Goal: Task Accomplishment & Management: Complete application form

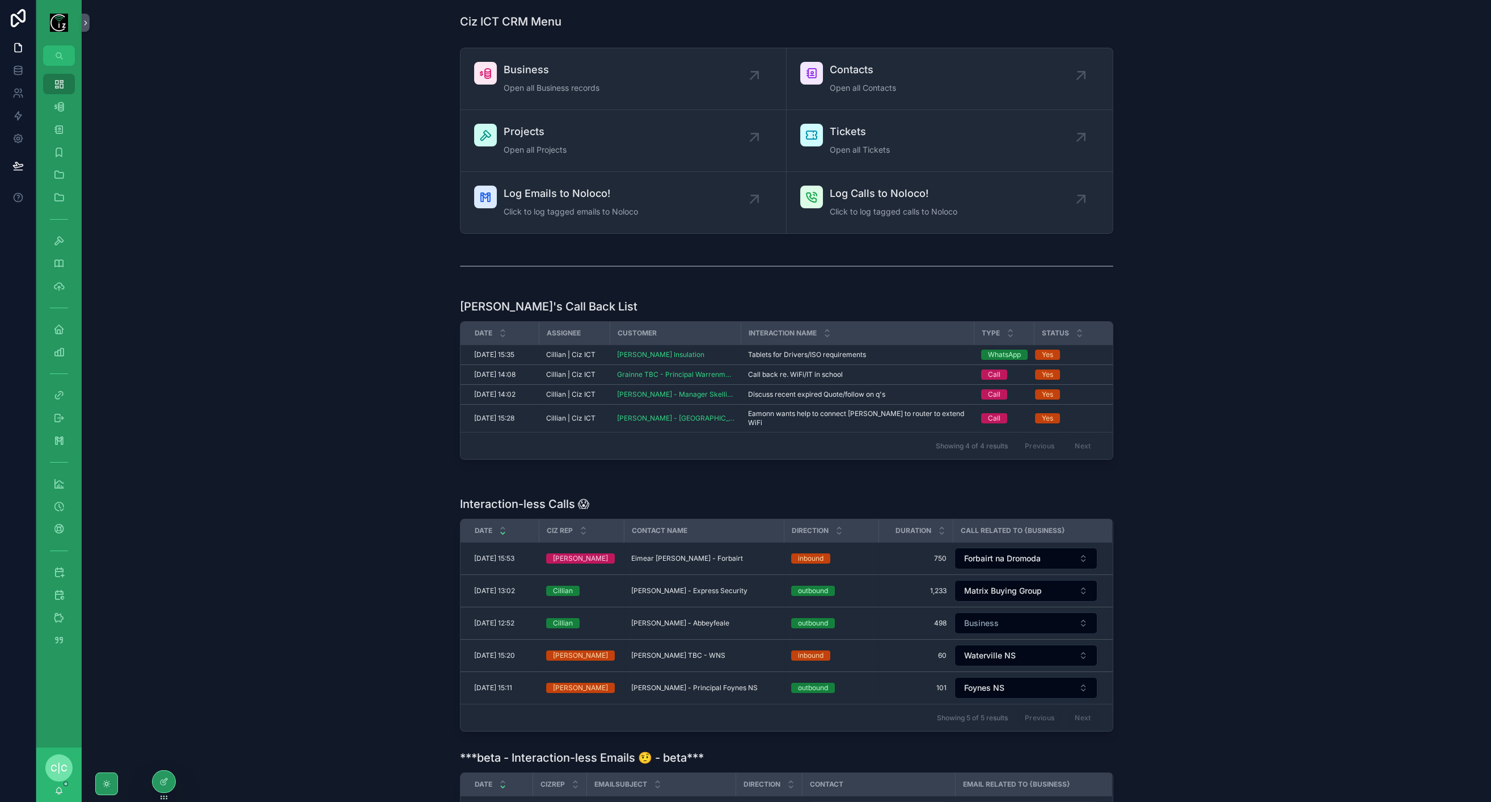
scroll to position [189, 0]
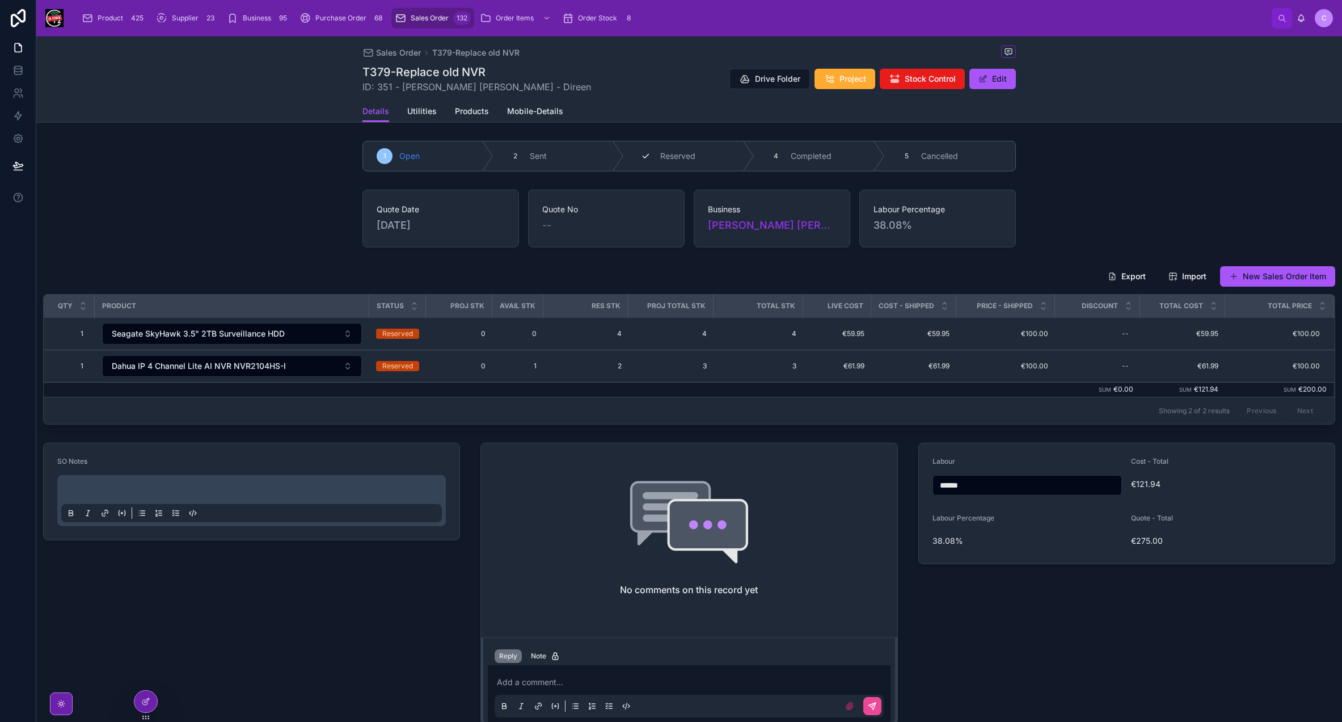
click at [688, 162] on div "3 Reserved" at bounding box center [689, 155] width 130 height 29
click at [410, 55] on span "Sales Order" at bounding box center [398, 52] width 45 height 11
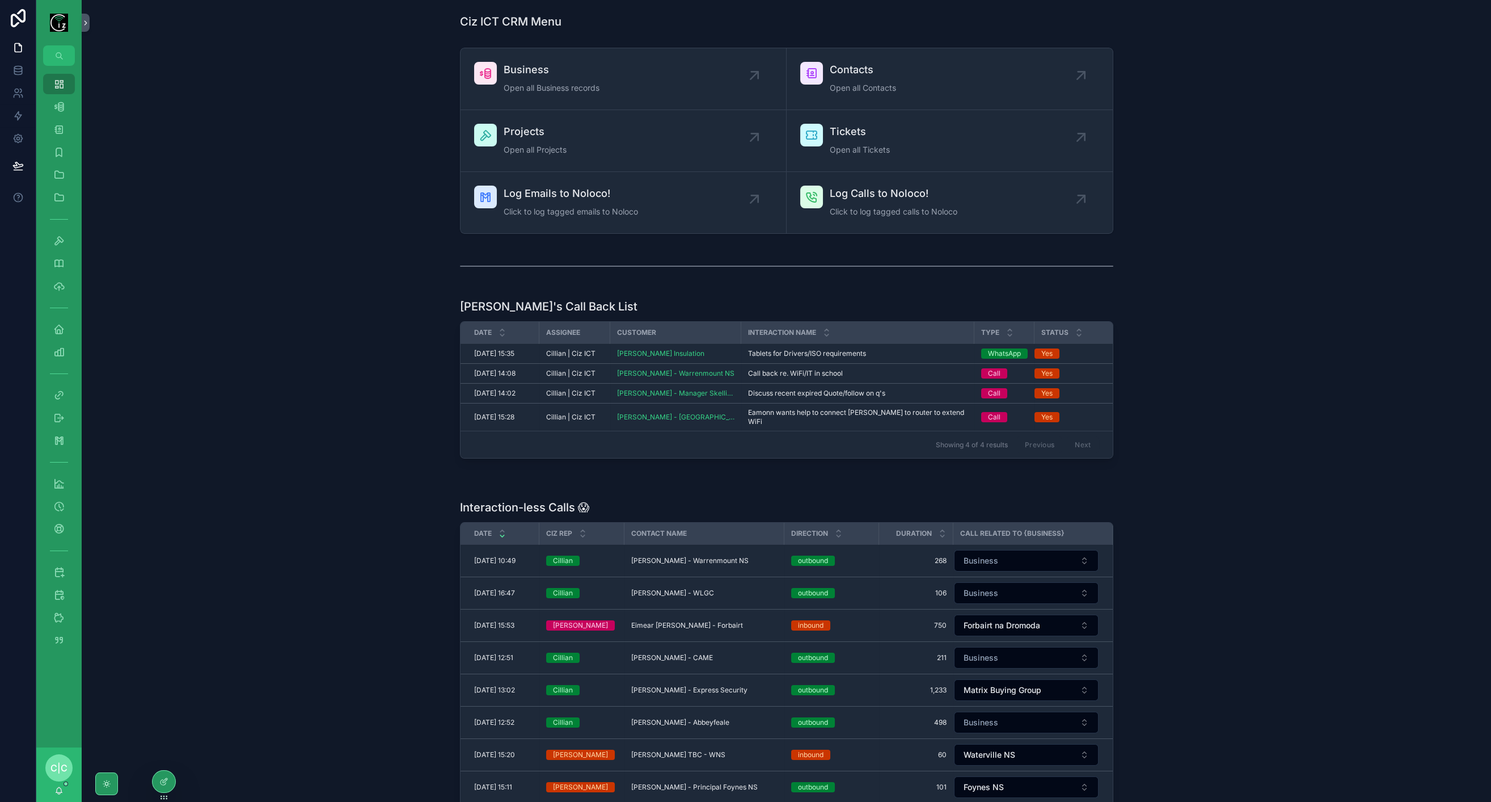
click at [722, 556] on span "[PERSON_NAME] - Warrenmount NS" at bounding box center [689, 560] width 117 height 9
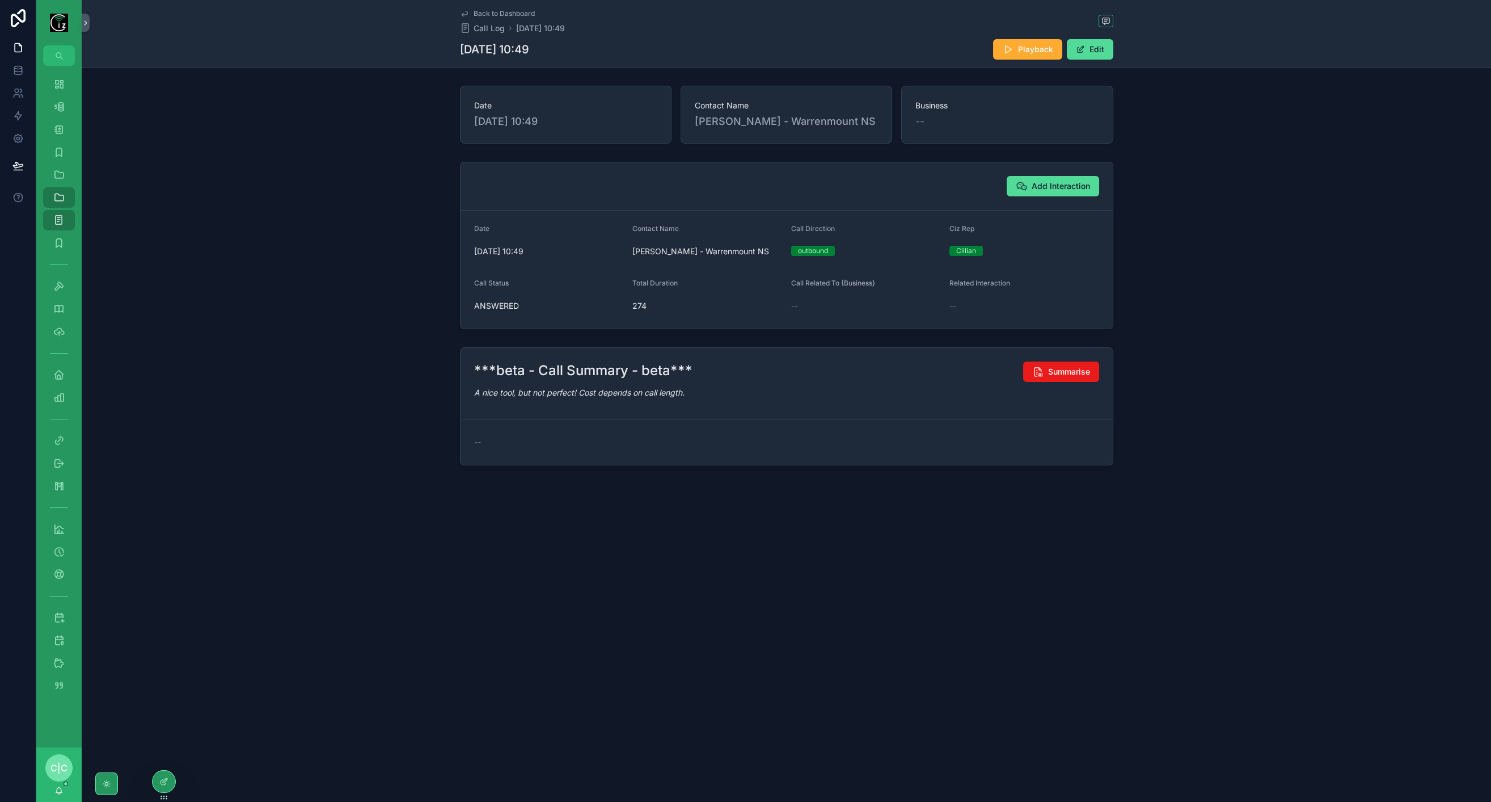
click at [1068, 366] on span "Summarise" at bounding box center [1069, 371] width 42 height 11
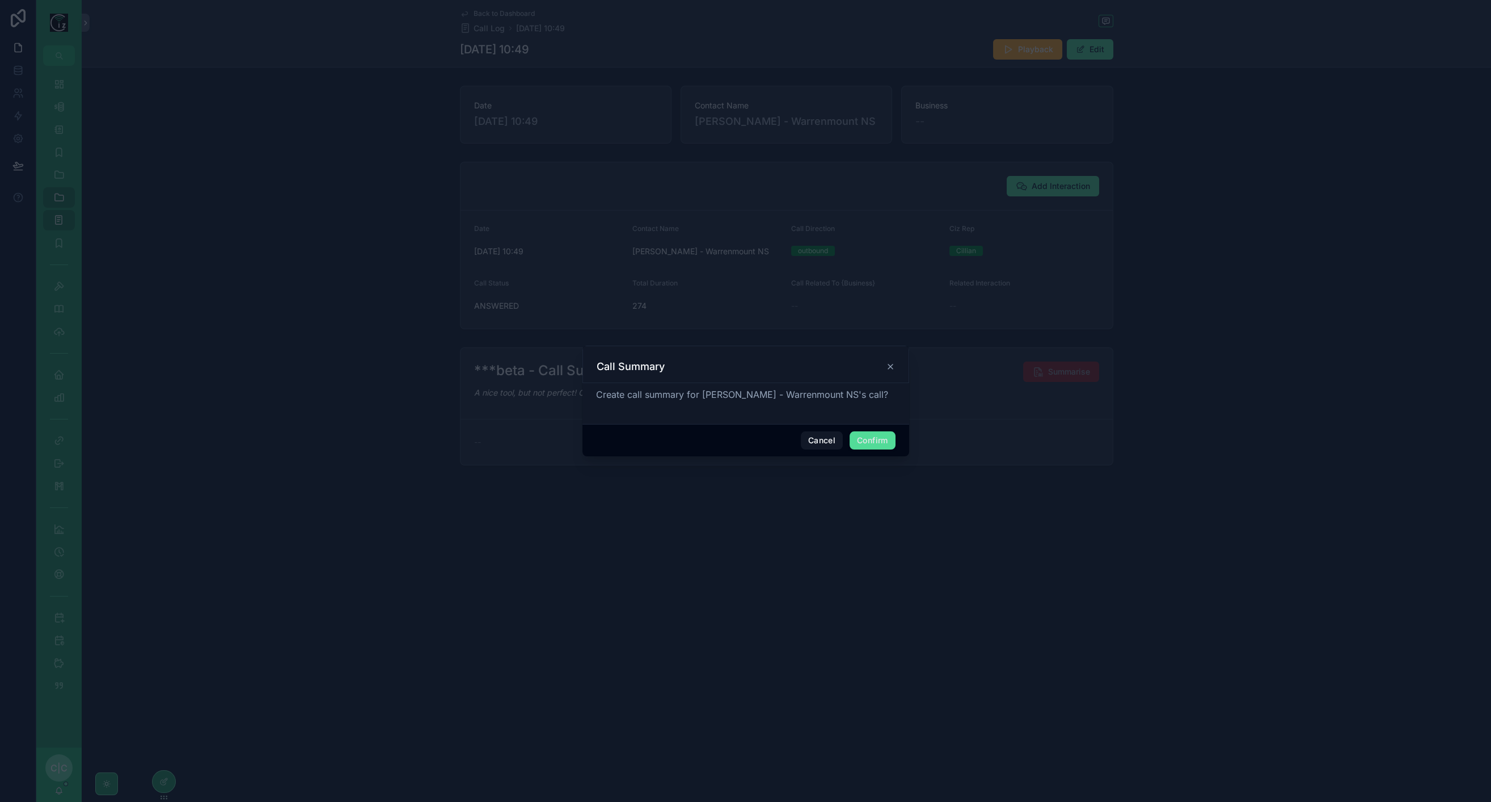
click at [879, 440] on button "Confirm" at bounding box center [872, 440] width 45 height 18
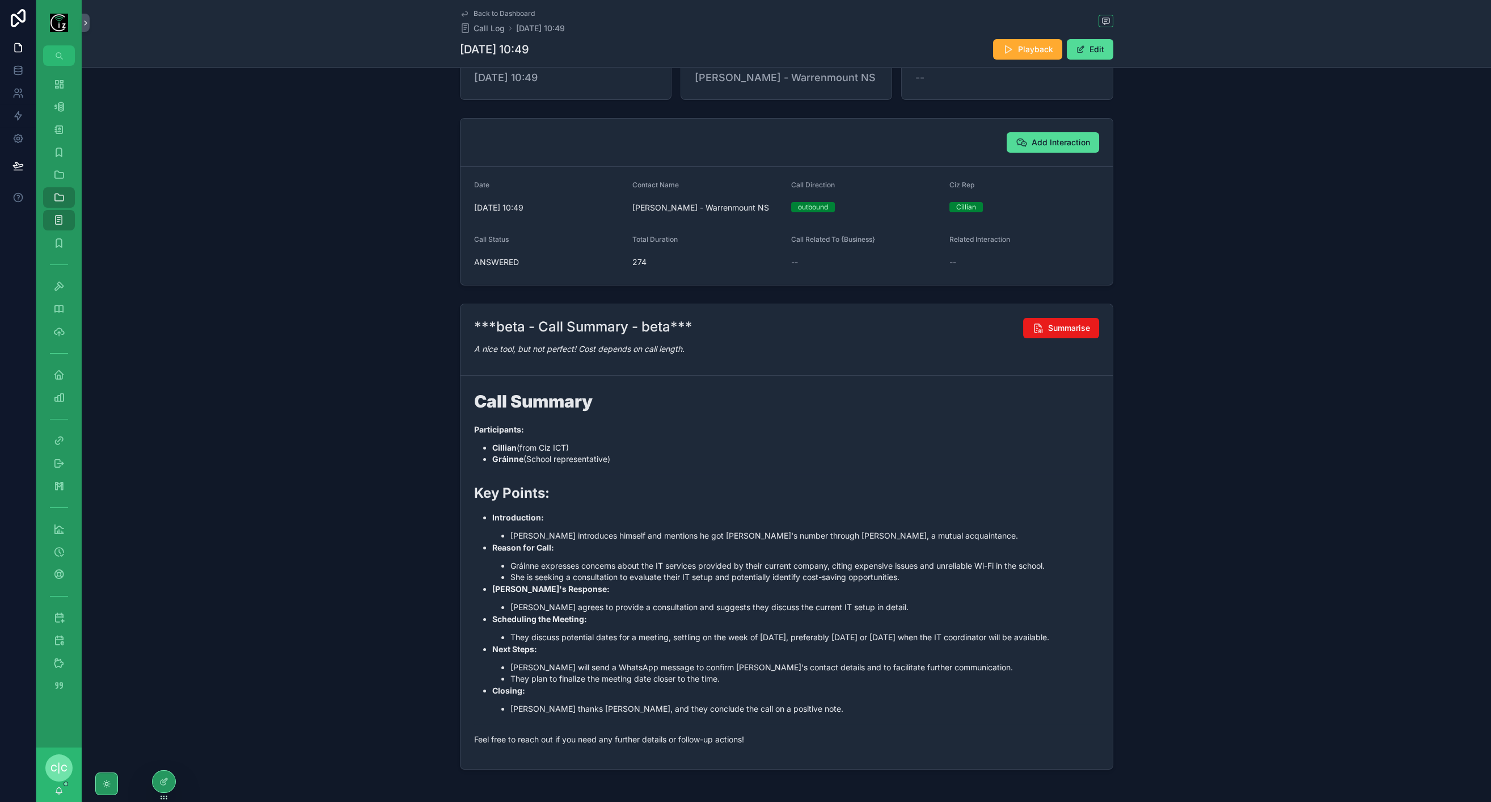
scroll to position [86, 0]
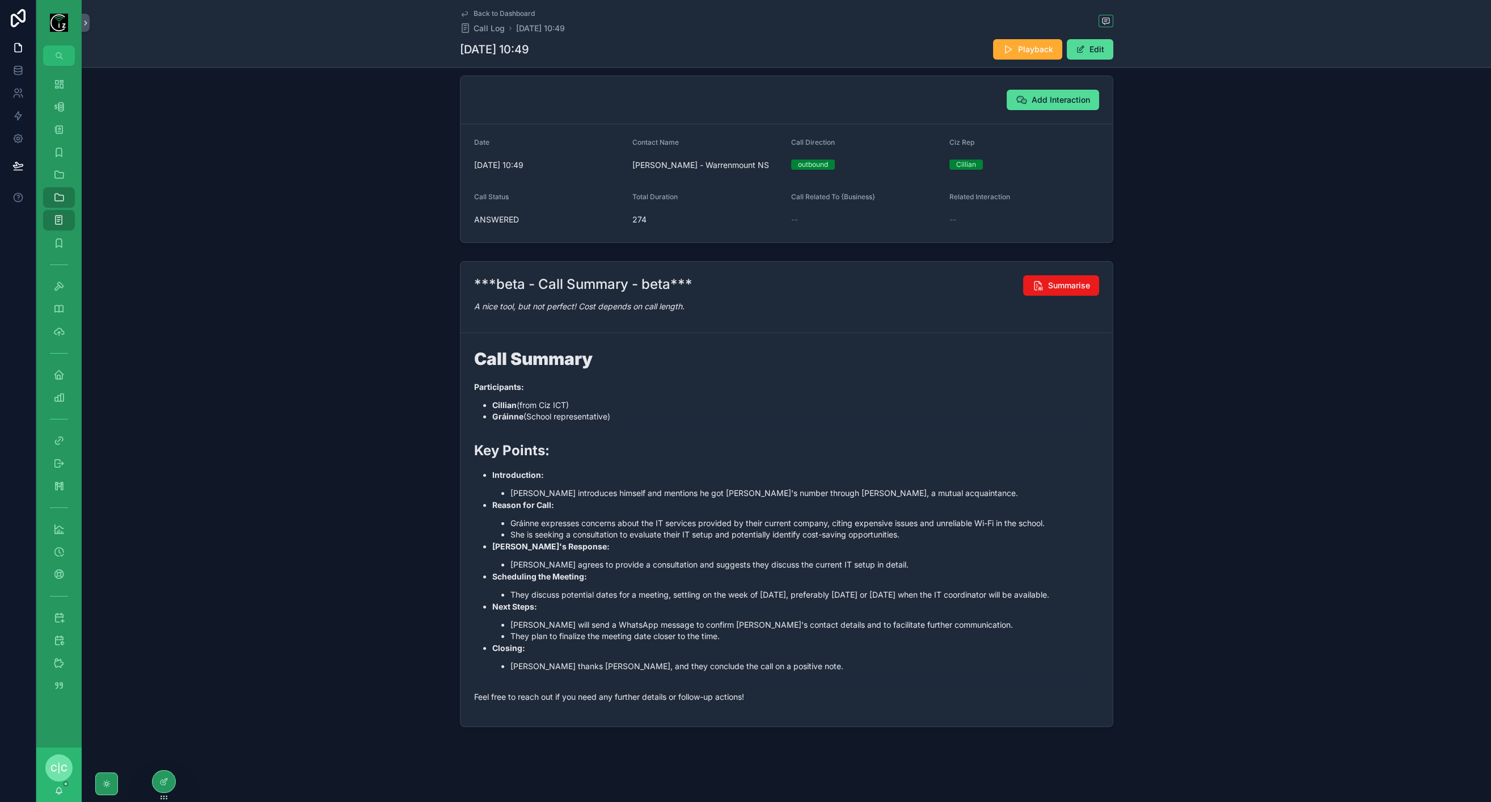
click at [1078, 53] on span "scrollable content" at bounding box center [1080, 49] width 9 height 9
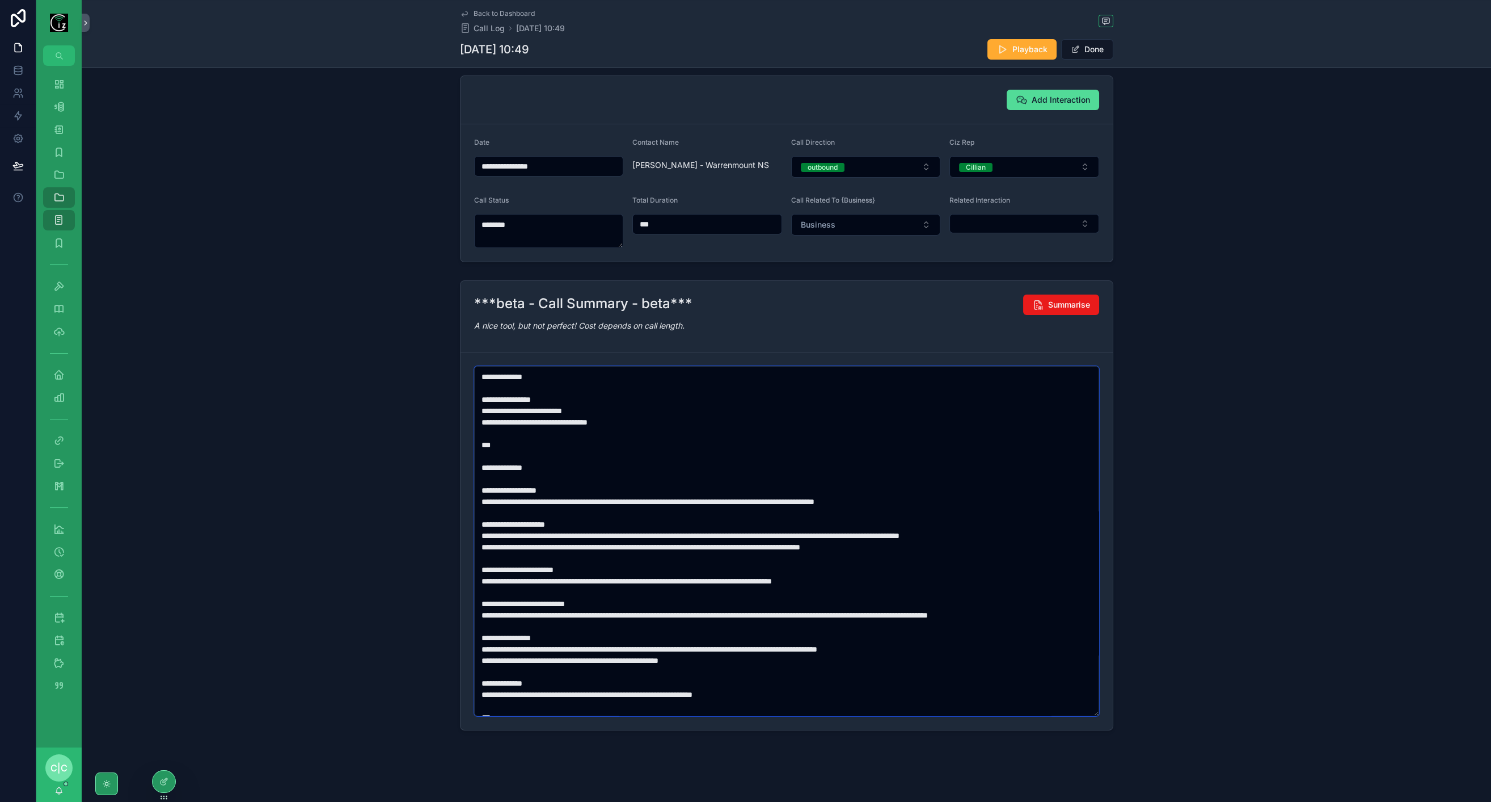
click at [823, 495] on textarea "scrollable content" at bounding box center [787, 541] width 626 height 350
paste textarea "scrollable content"
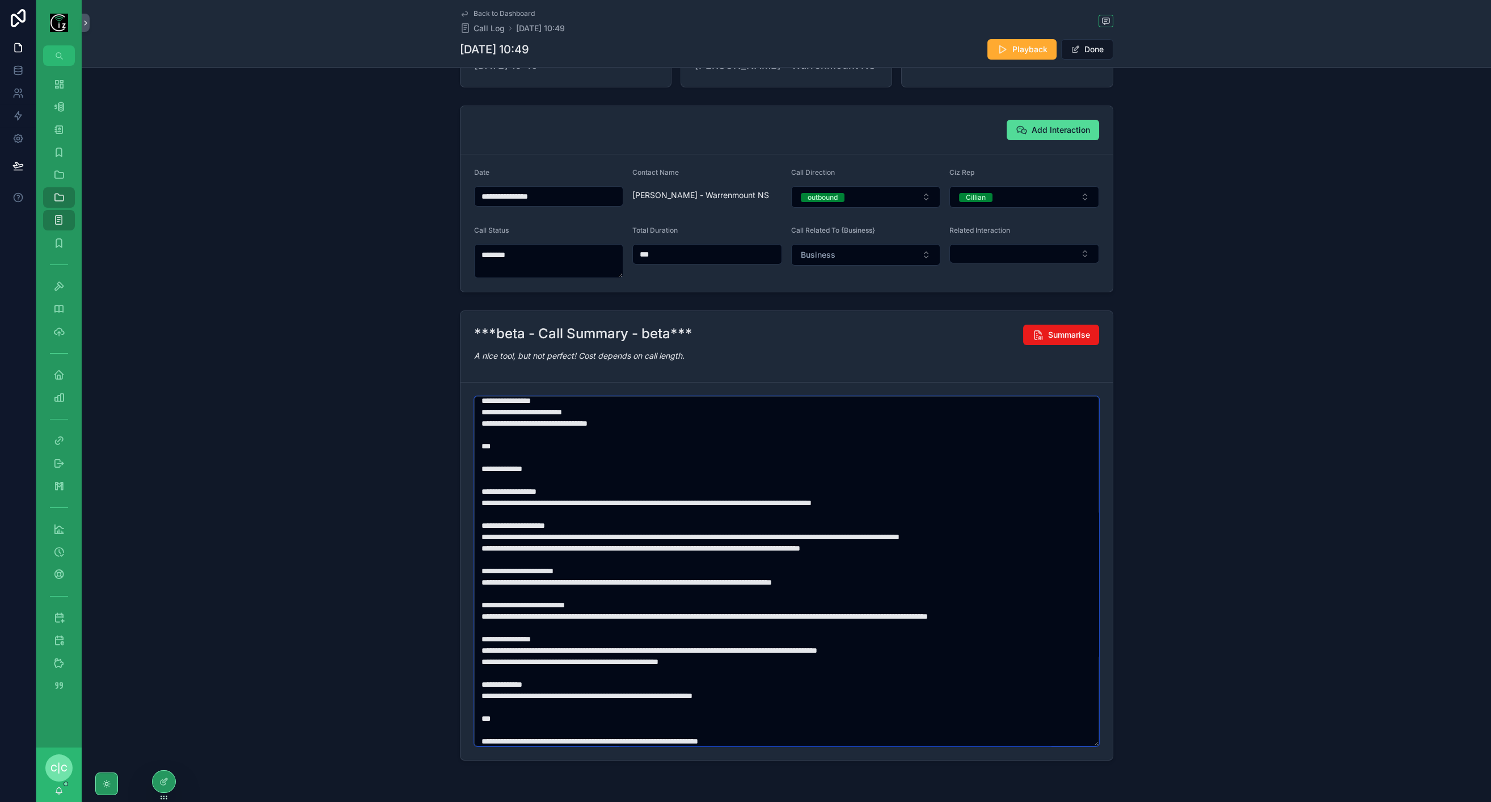
scroll to position [0, 0]
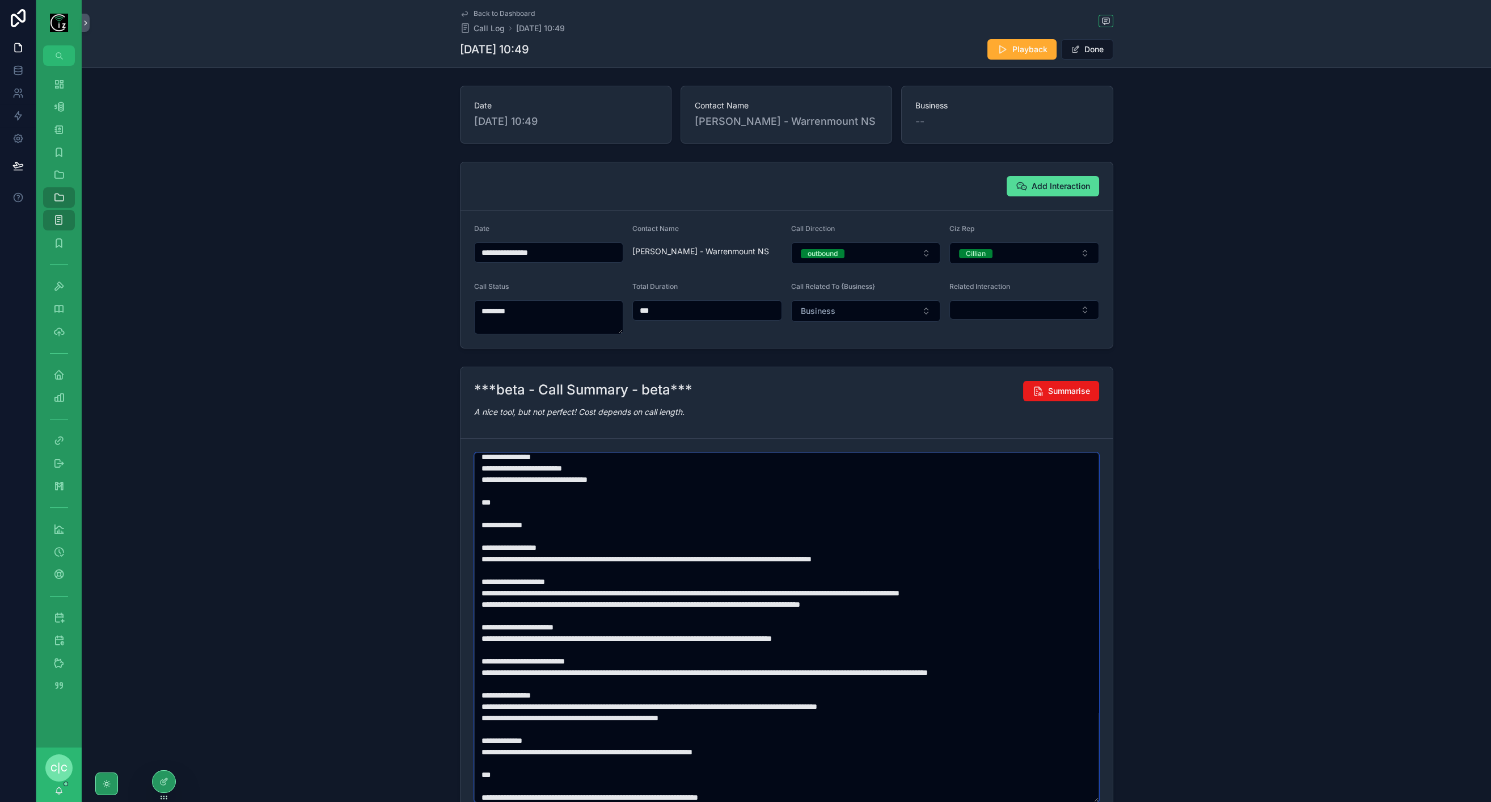
type textarea "**********"
click at [1060, 188] on span "Add Interaction" at bounding box center [1061, 185] width 58 height 11
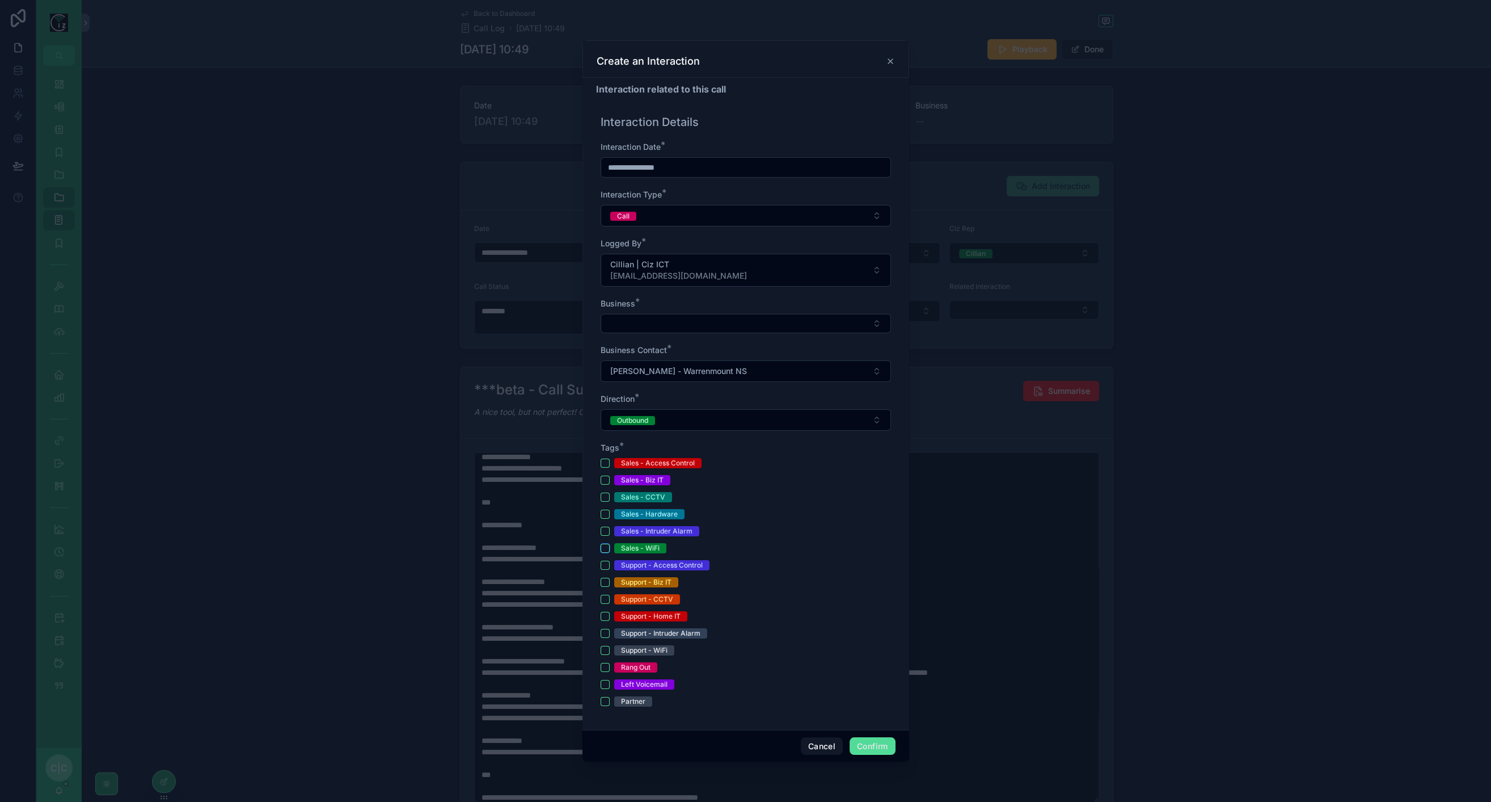
click at [606, 547] on button "Sales - WiFi" at bounding box center [605, 547] width 9 height 9
click at [642, 322] on button "Select Button" at bounding box center [746, 323] width 290 height 19
click at [891, 61] on icon at bounding box center [890, 61] width 9 height 9
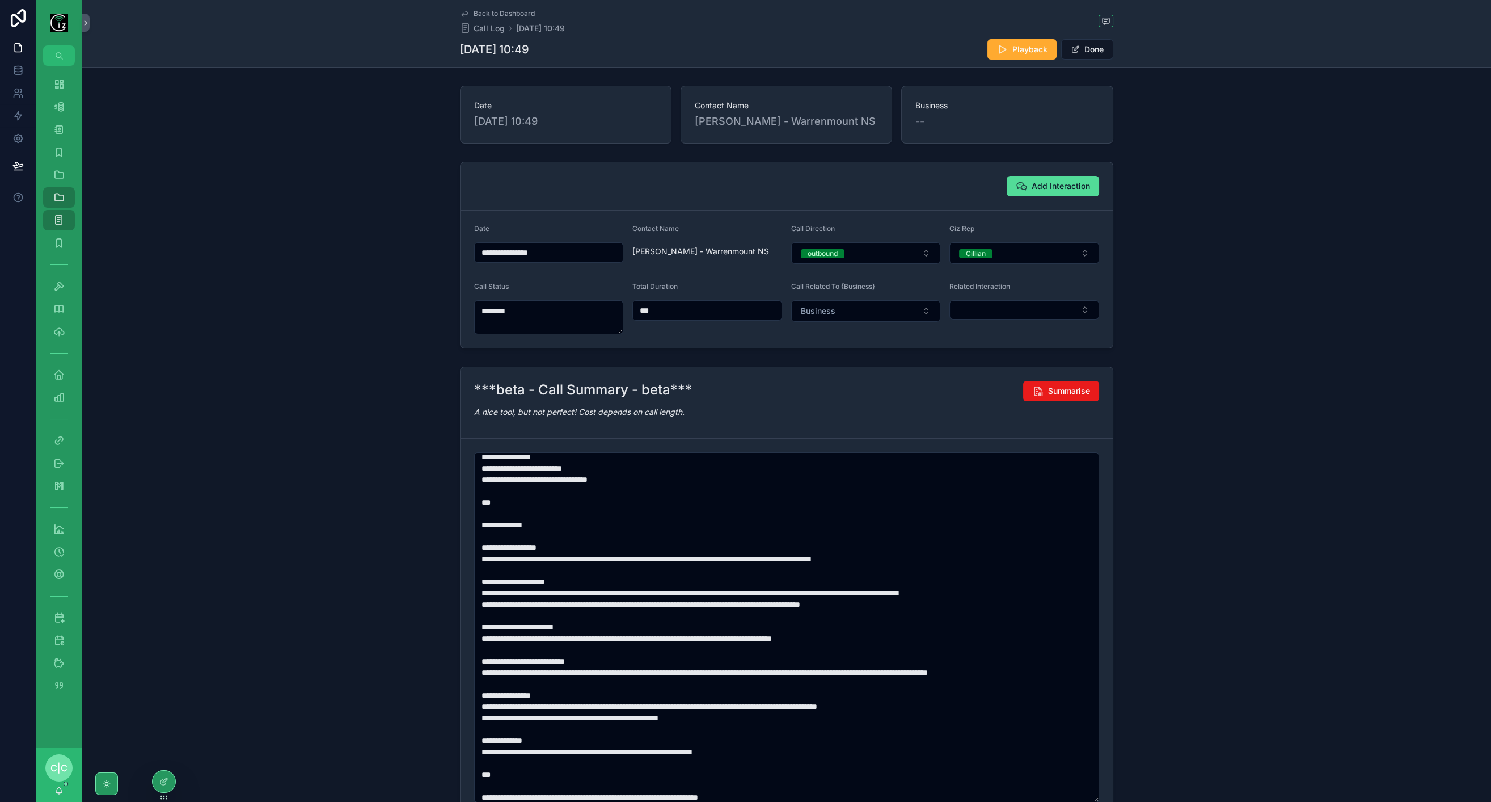
click at [842, 310] on button "Business" at bounding box center [866, 311] width 150 height 22
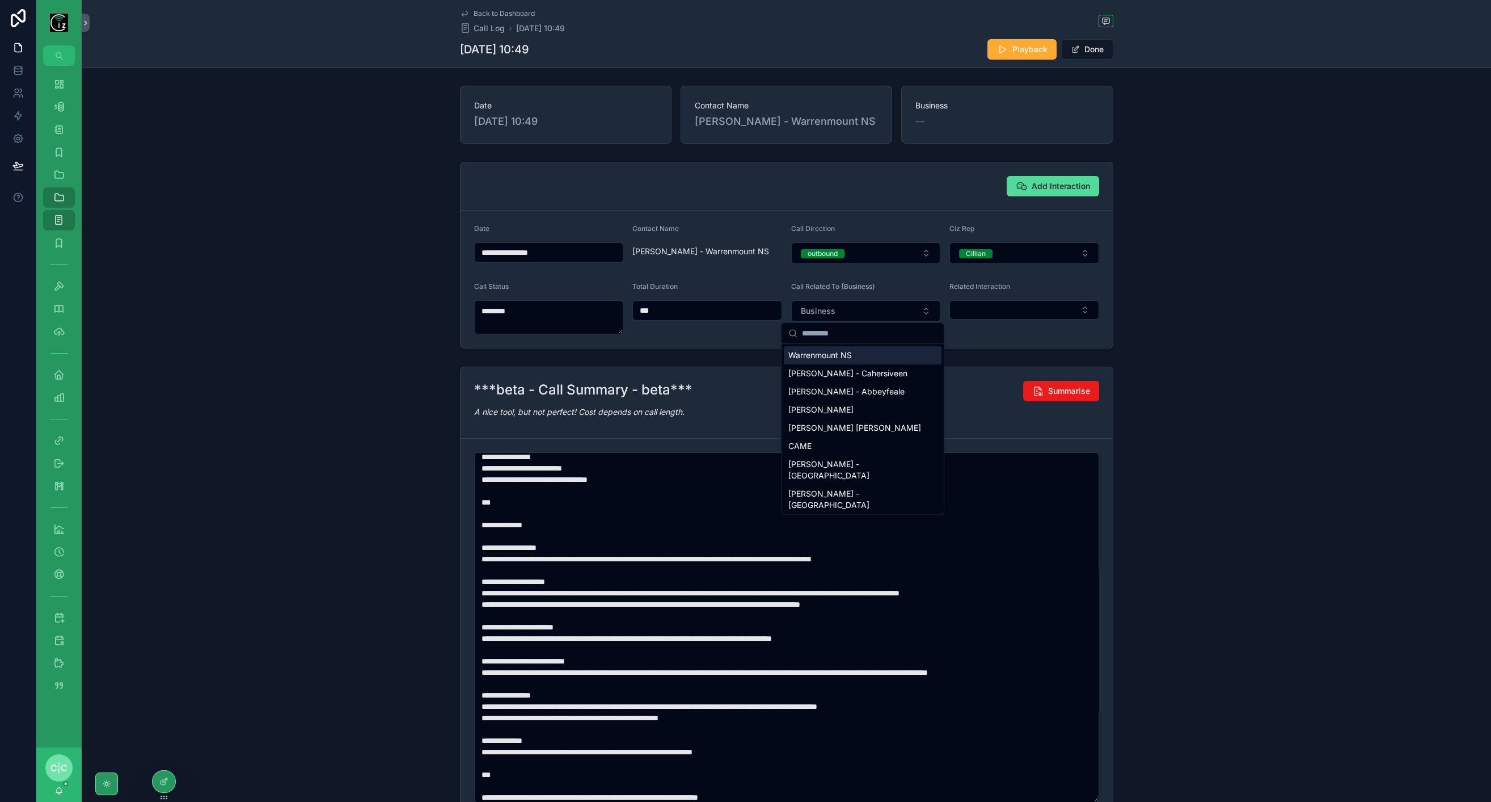
click at [829, 354] on span "Warrenmount NS" at bounding box center [821, 354] width 64 height 11
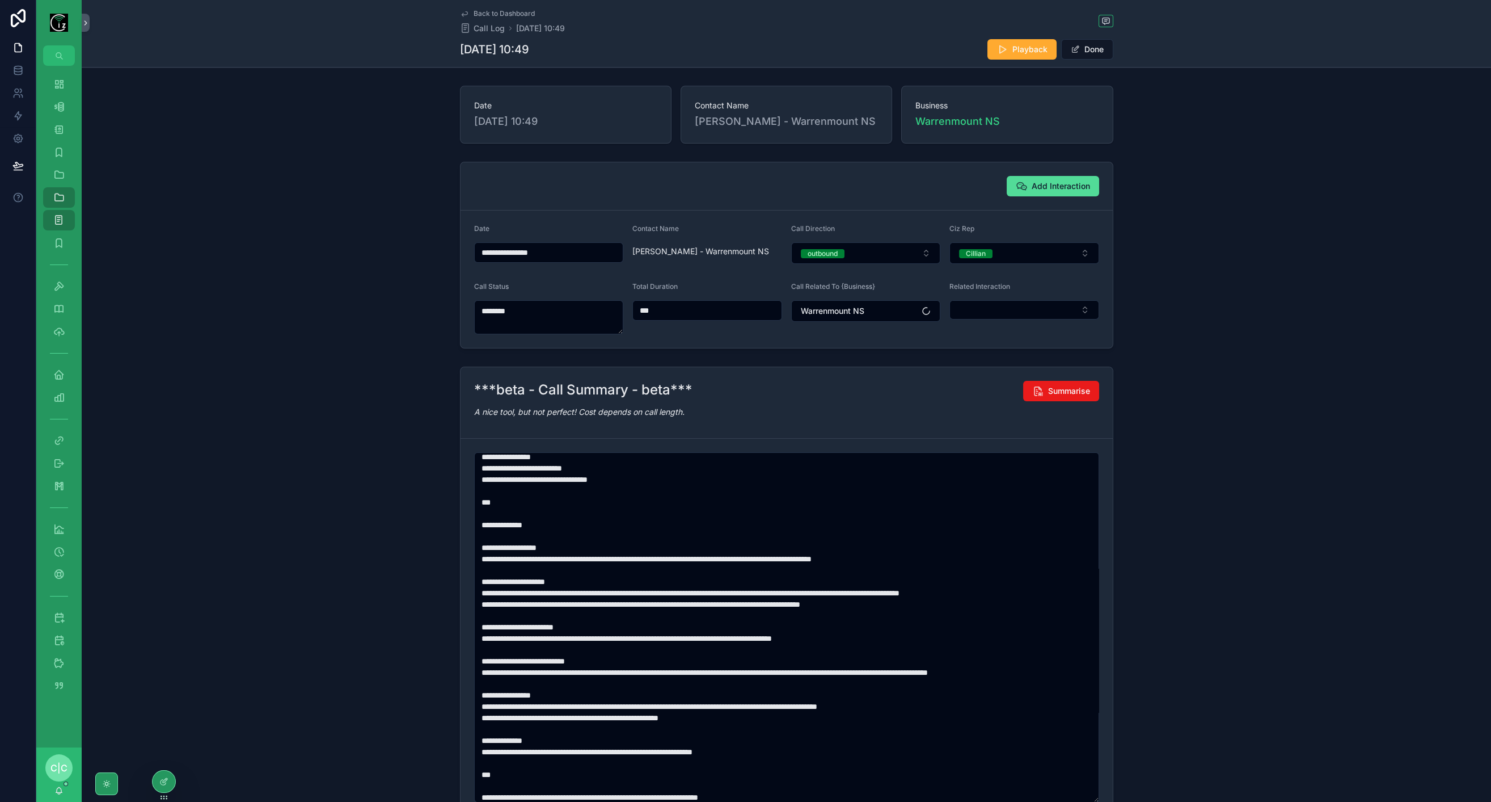
click at [1059, 180] on span "Add Interaction" at bounding box center [1061, 185] width 58 height 11
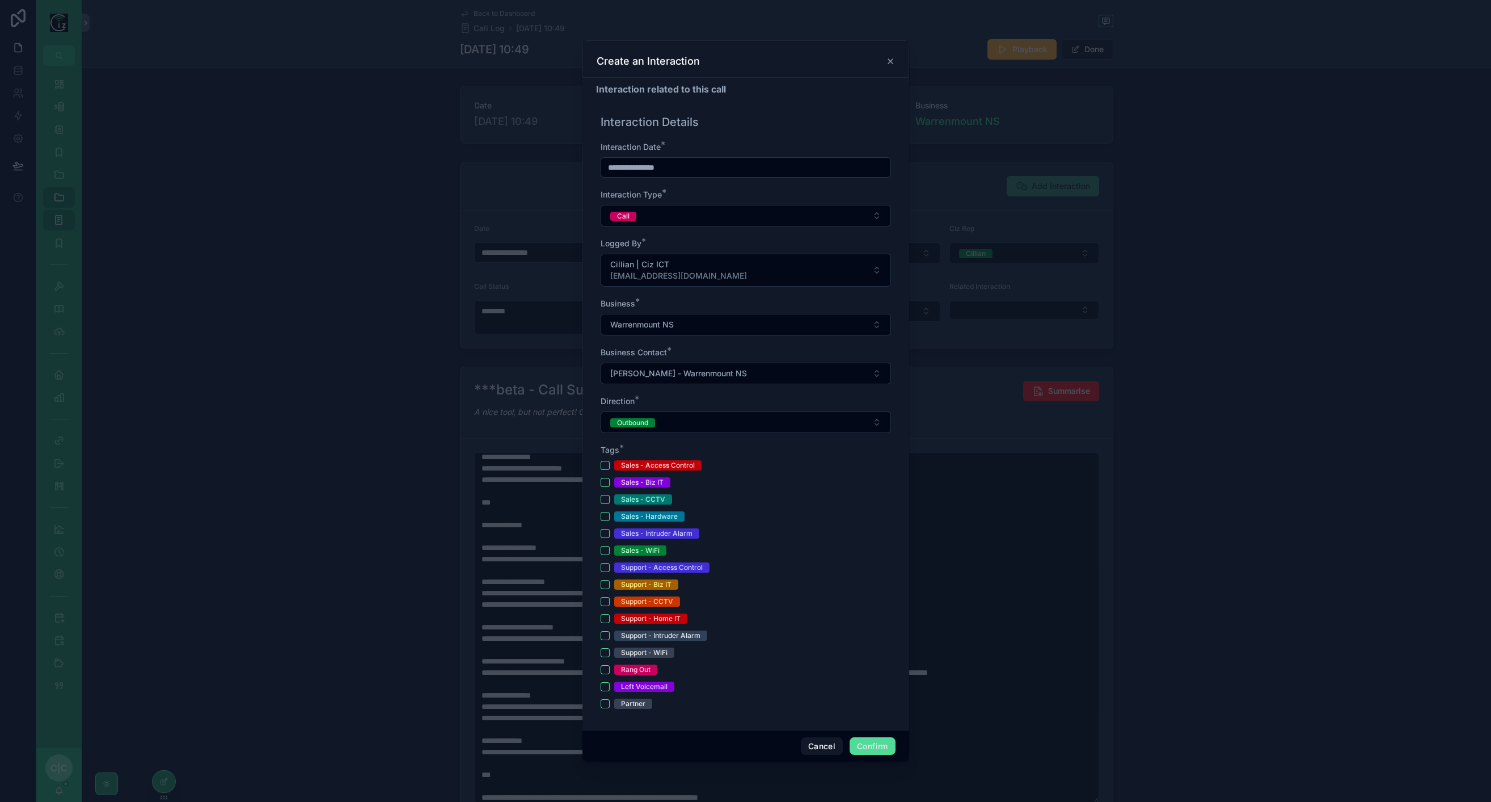
click at [890, 61] on icon at bounding box center [890, 61] width 9 height 9
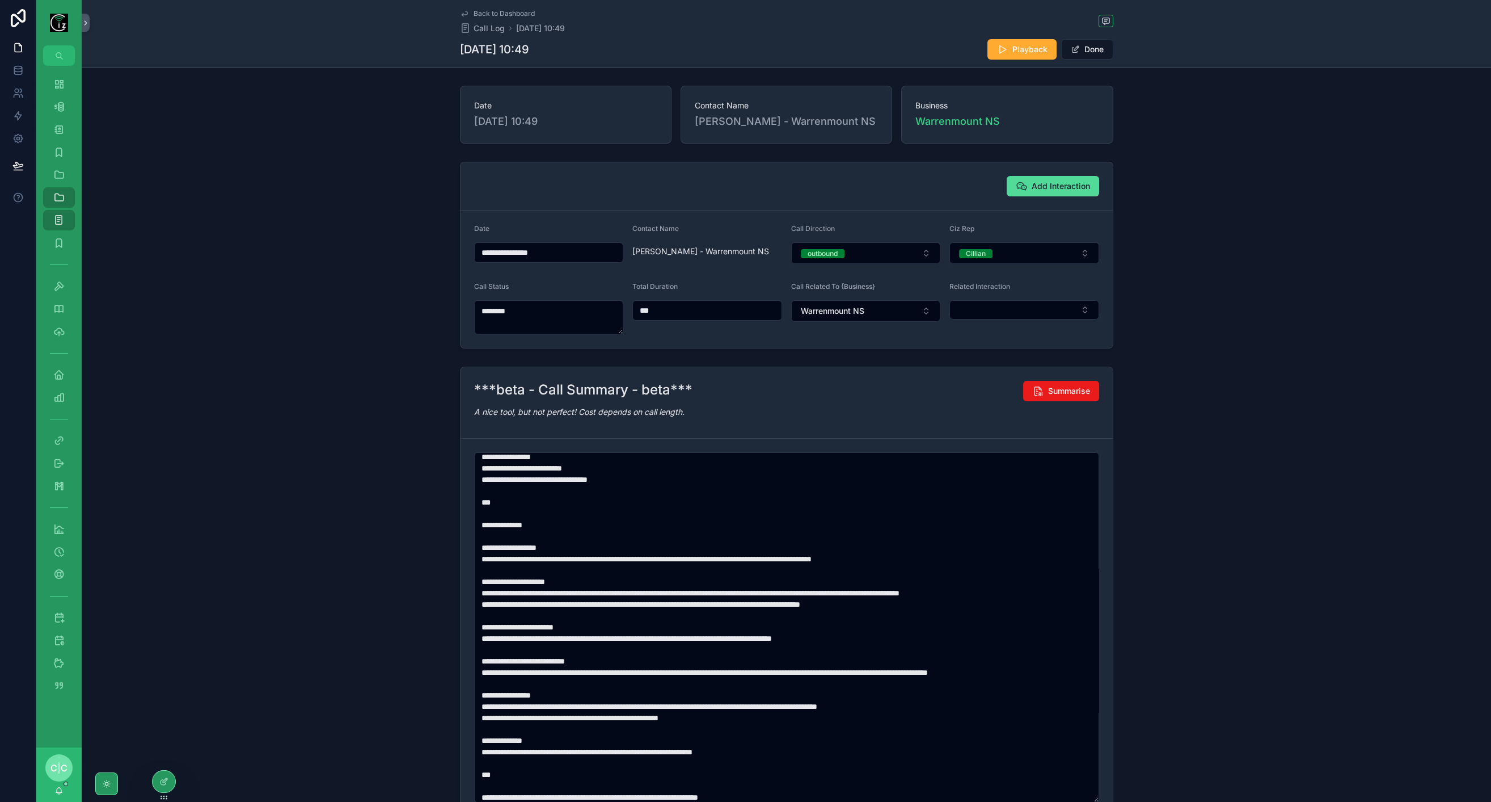
click at [1056, 186] on span "Add Interaction" at bounding box center [1061, 185] width 58 height 11
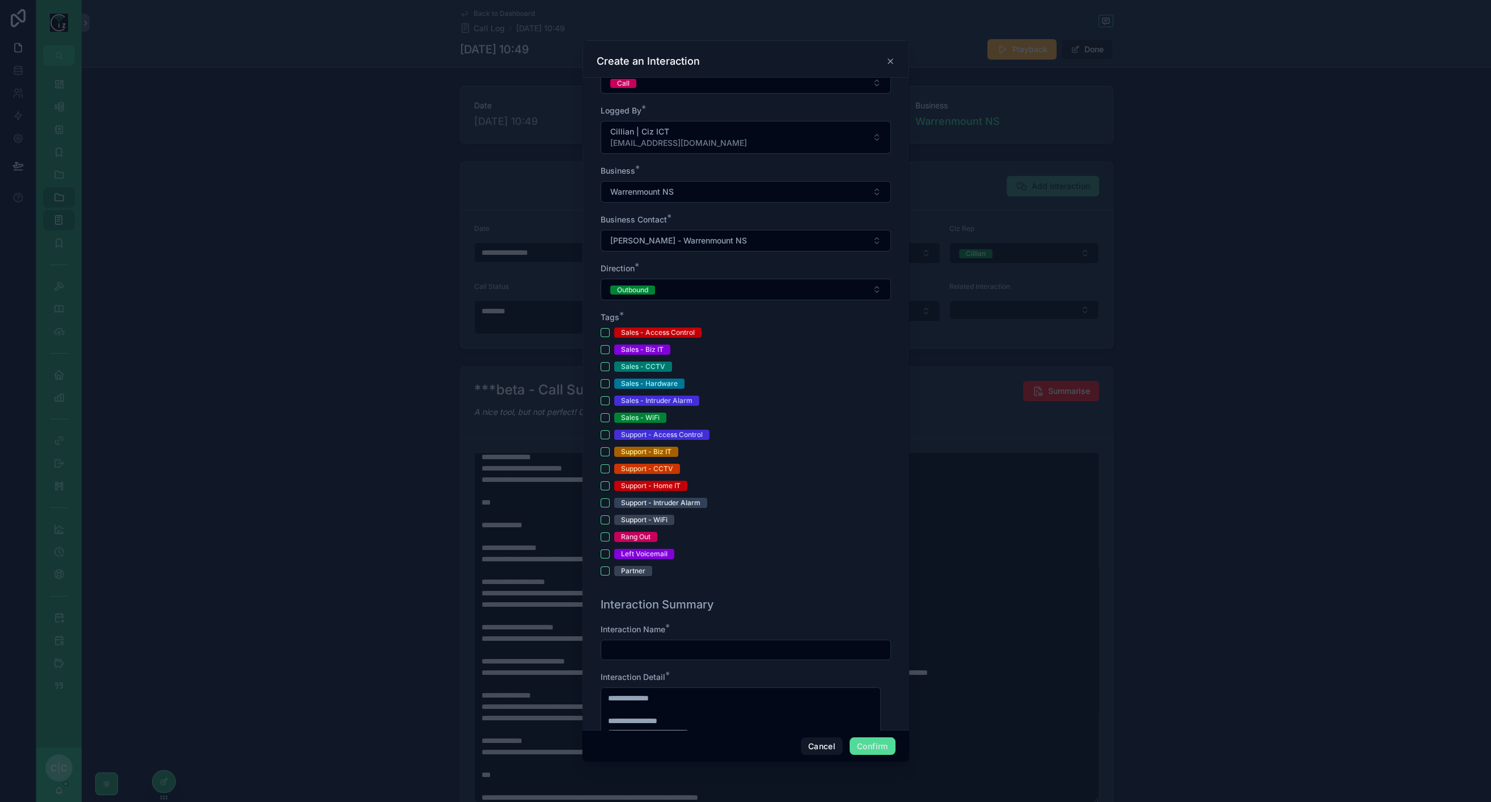
scroll to position [189, 0]
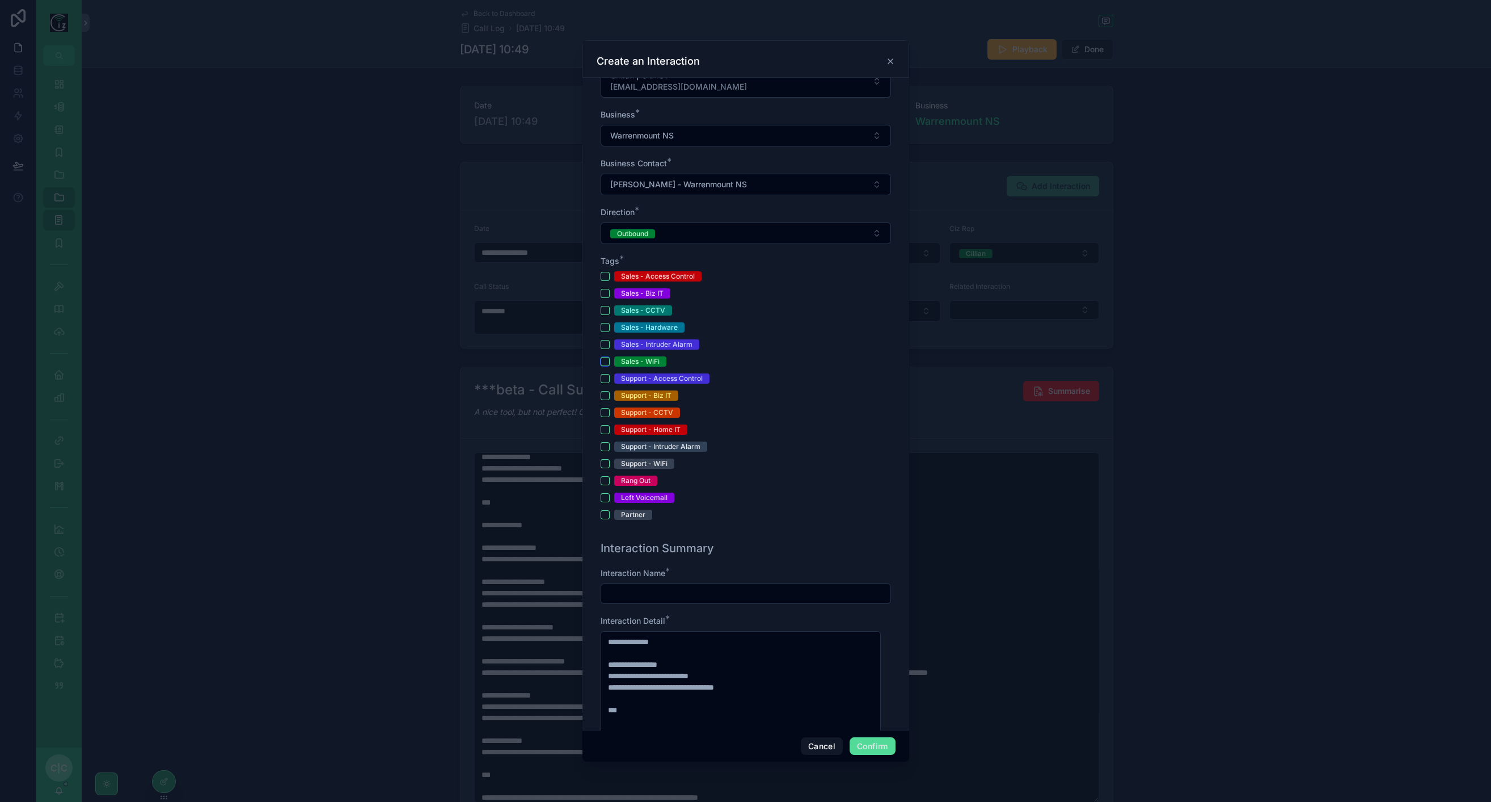
click at [602, 361] on button "Sales - WiFi" at bounding box center [605, 361] width 9 height 9
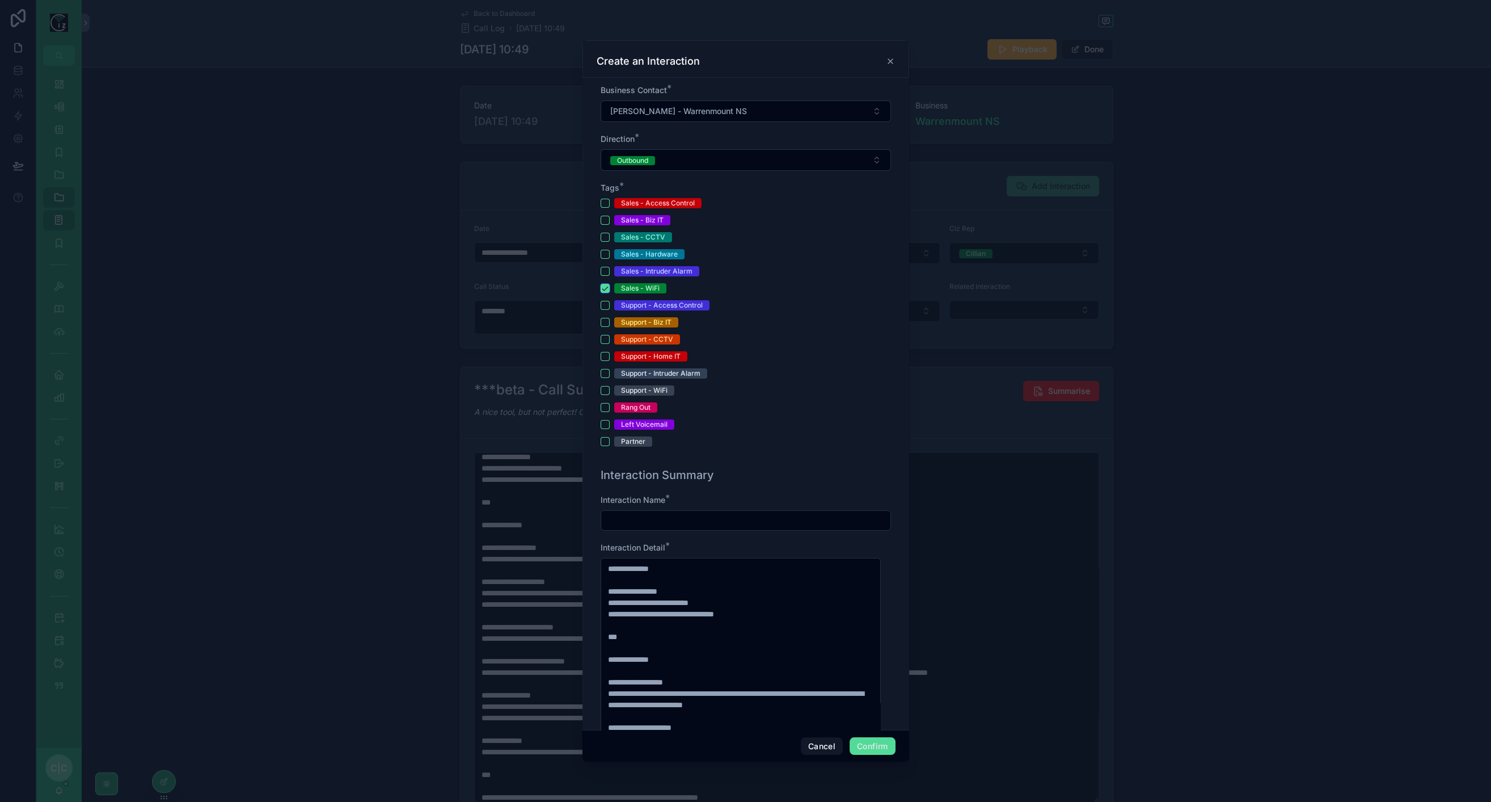
scroll to position [315, 0]
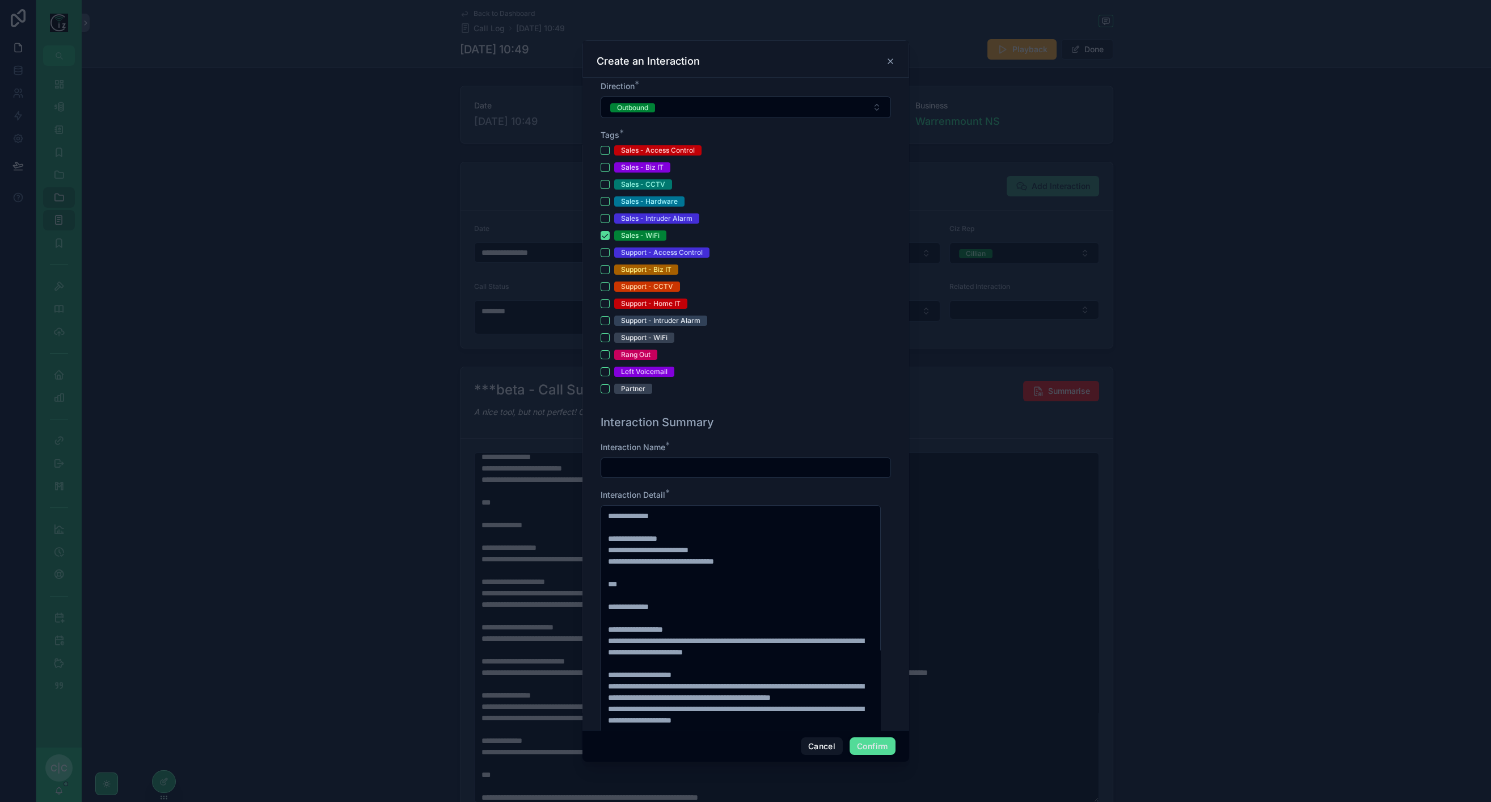
click at [718, 465] on input "text" at bounding box center [745, 468] width 289 height 16
click at [627, 466] on input "**********" at bounding box center [745, 468] width 289 height 16
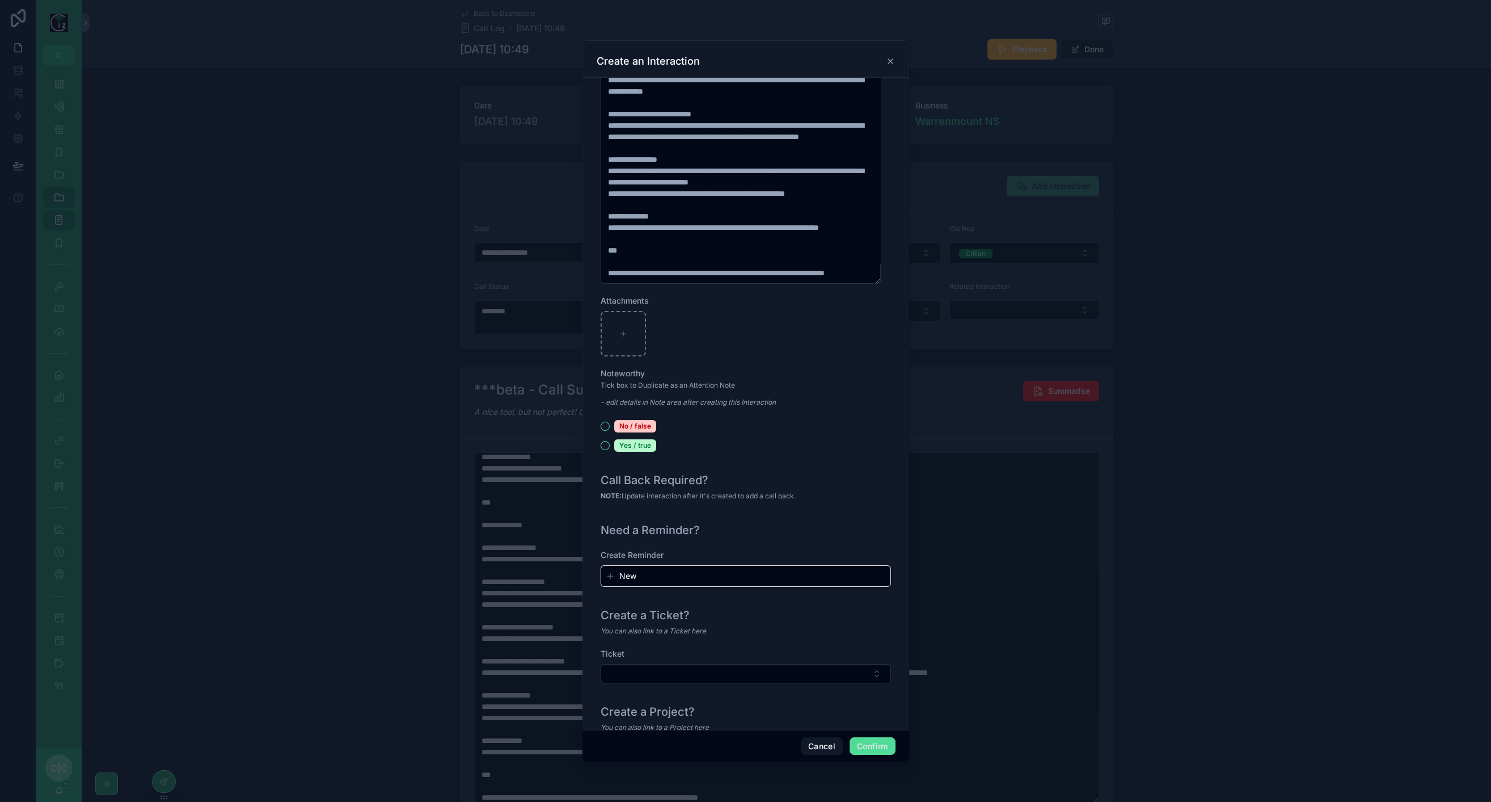
scroll to position [956, 0]
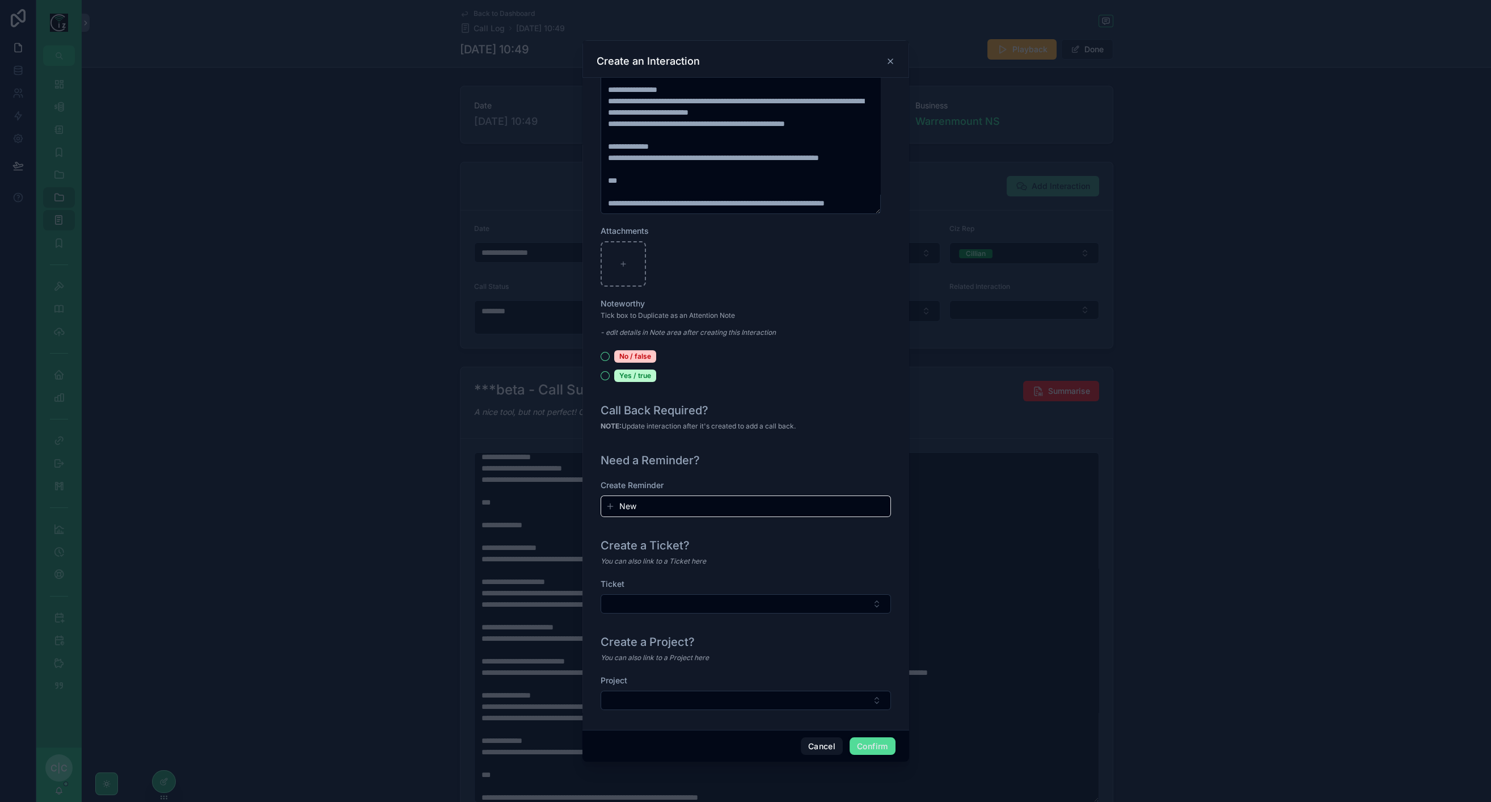
type input "**********"
click at [748, 694] on button "Select Button" at bounding box center [746, 699] width 290 height 19
click at [690, 739] on span "New" at bounding box center [686, 739] width 17 height 11
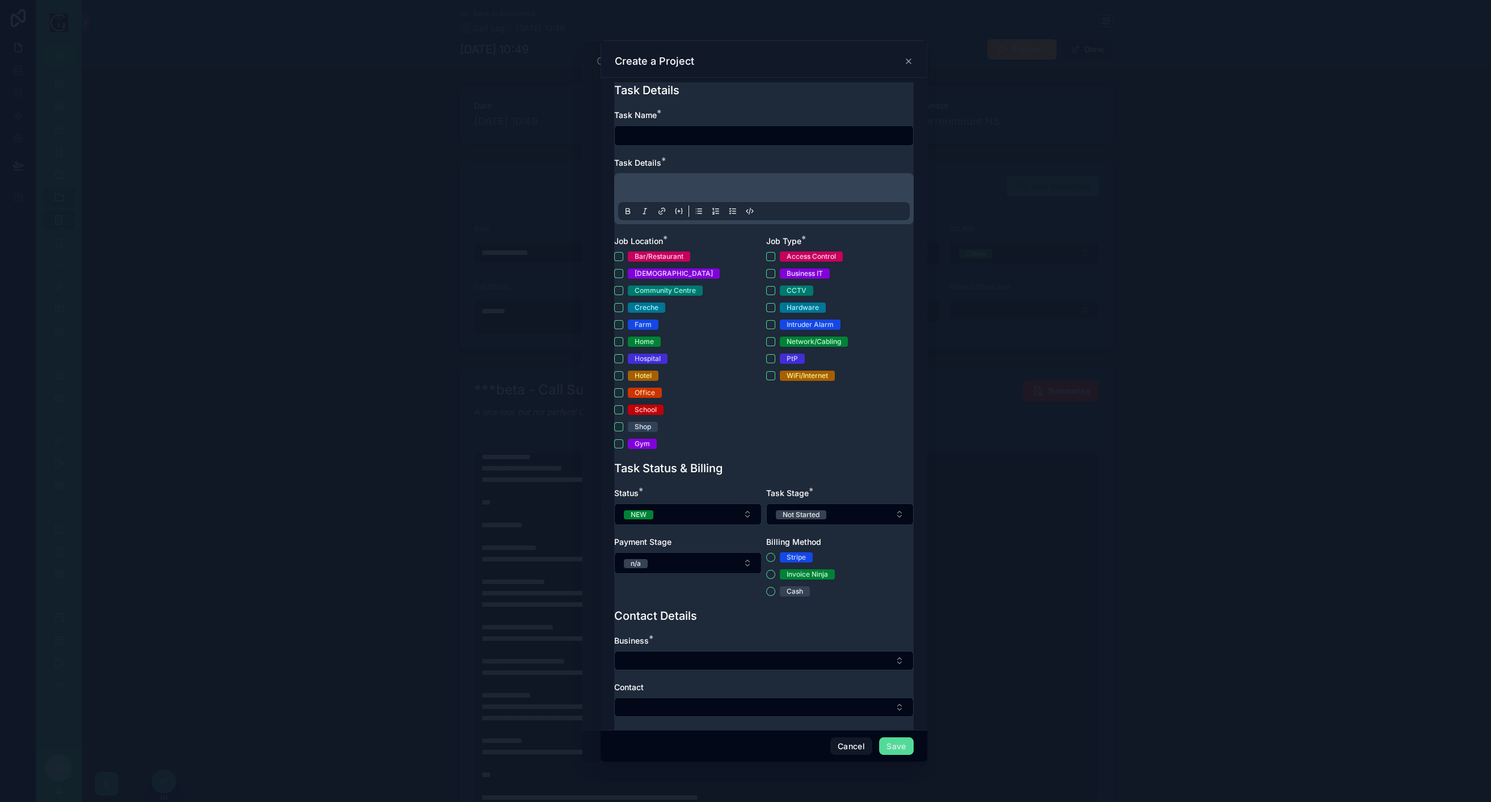
click at [668, 115] on div "Task Name *" at bounding box center [764, 114] width 300 height 11
click at [661, 129] on input "text" at bounding box center [764, 136] width 298 height 16
paste input "**********"
type input "**********"
drag, startPoint x: 750, startPoint y: 179, endPoint x: 745, endPoint y: 183, distance: 6.8
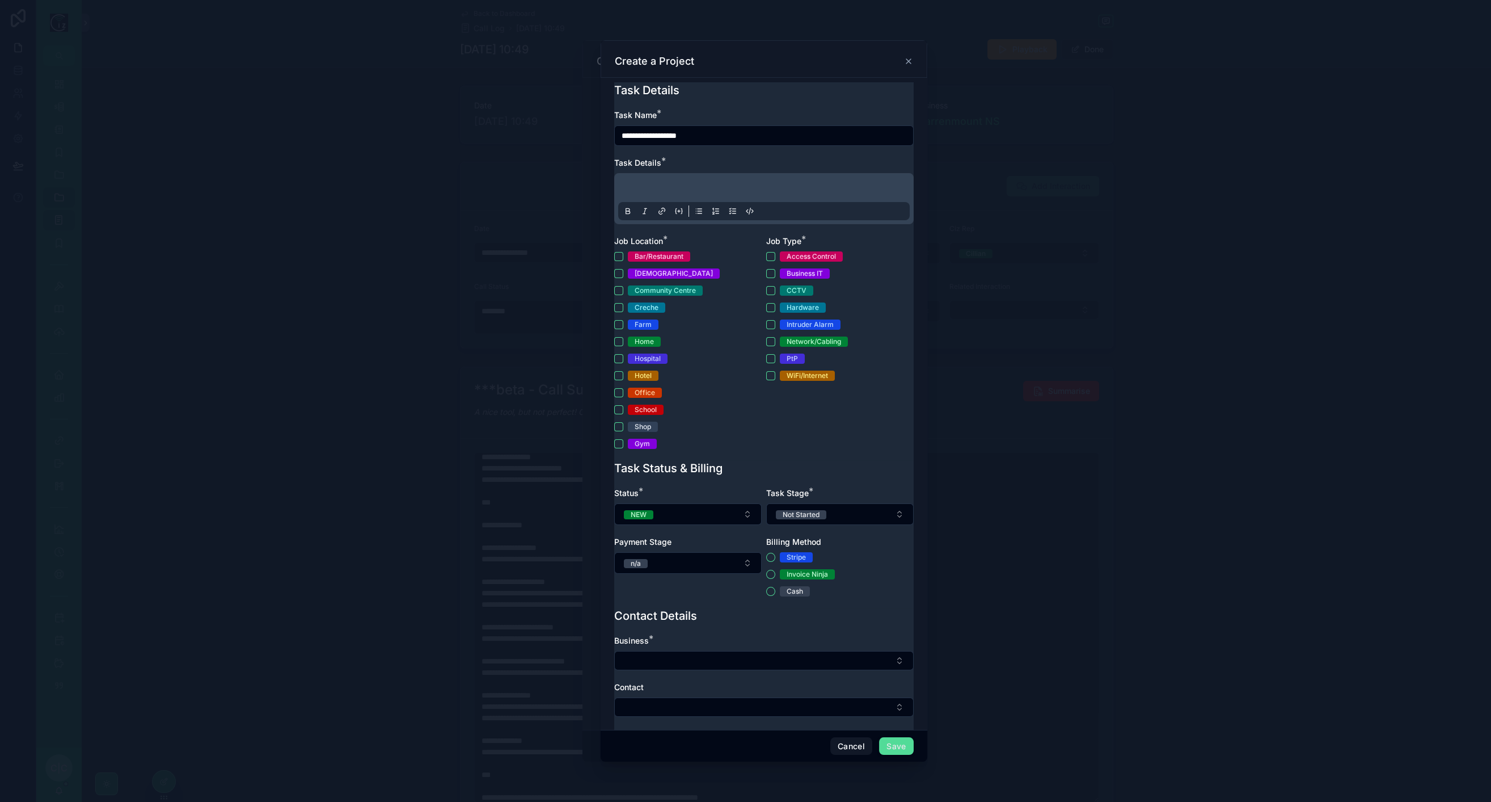
click at [747, 182] on div at bounding box center [764, 198] width 292 height 43
click at [745, 184] on p at bounding box center [767, 189] width 292 height 11
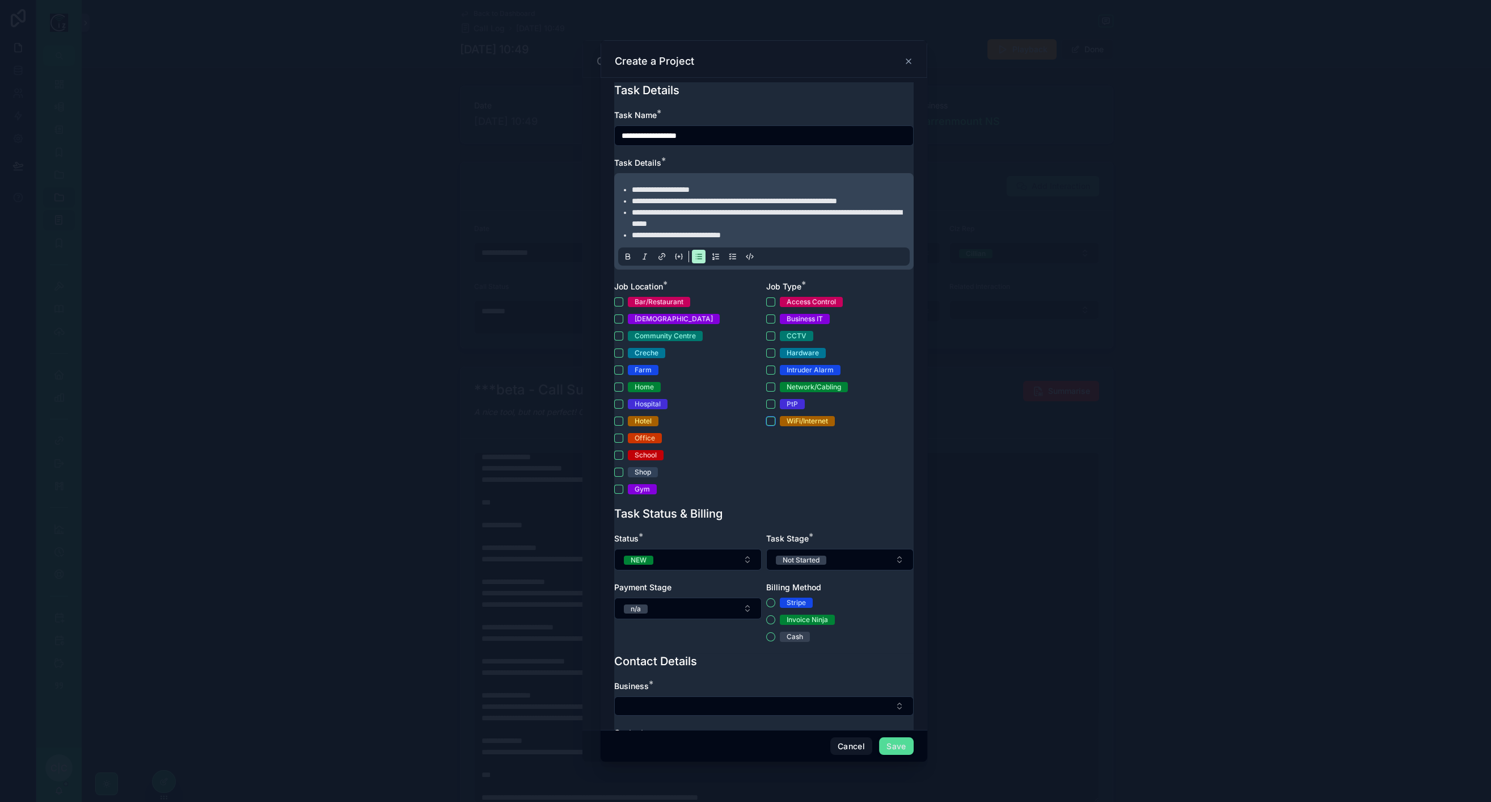
click at [766, 425] on button "WiFi/Internet" at bounding box center [770, 420] width 9 height 9
click at [619, 460] on button "School" at bounding box center [618, 454] width 9 height 9
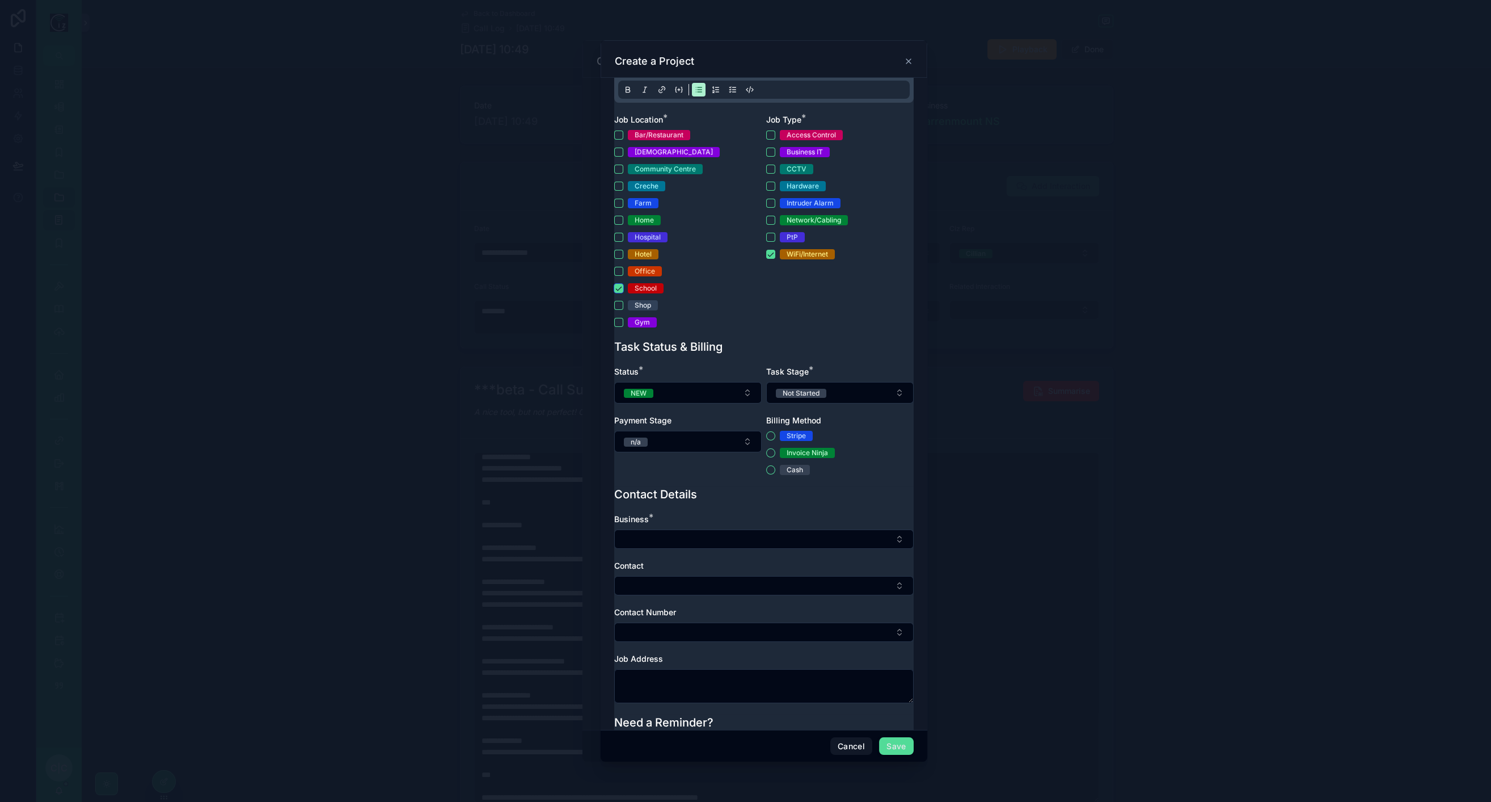
scroll to position [245, 0]
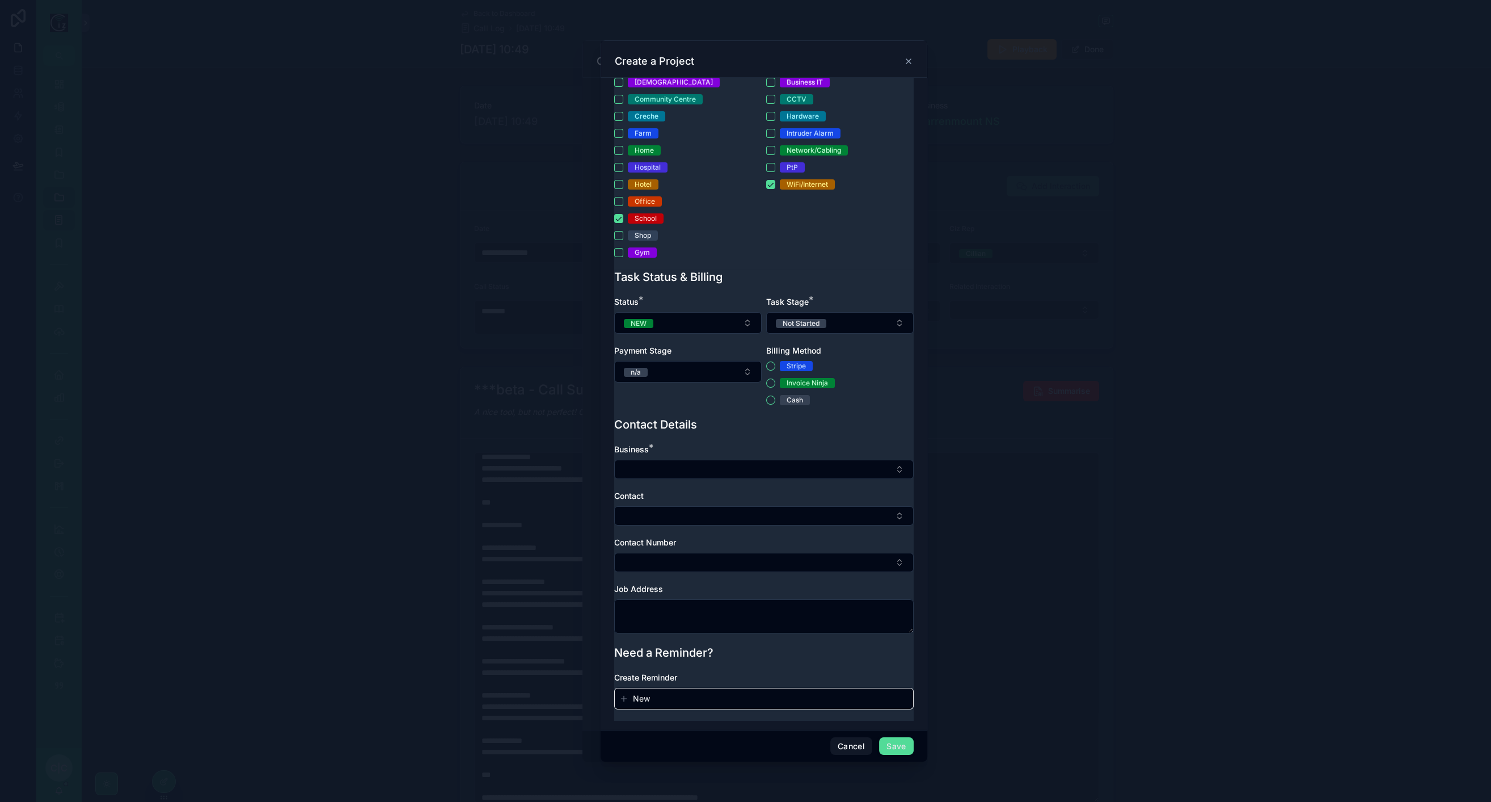
click at [705, 327] on button "NEW" at bounding box center [687, 323] width 147 height 22
click at [682, 403] on div "IN PROGRESS" at bounding box center [685, 402] width 158 height 16
click at [848, 318] on button "Not Started" at bounding box center [839, 323] width 147 height 22
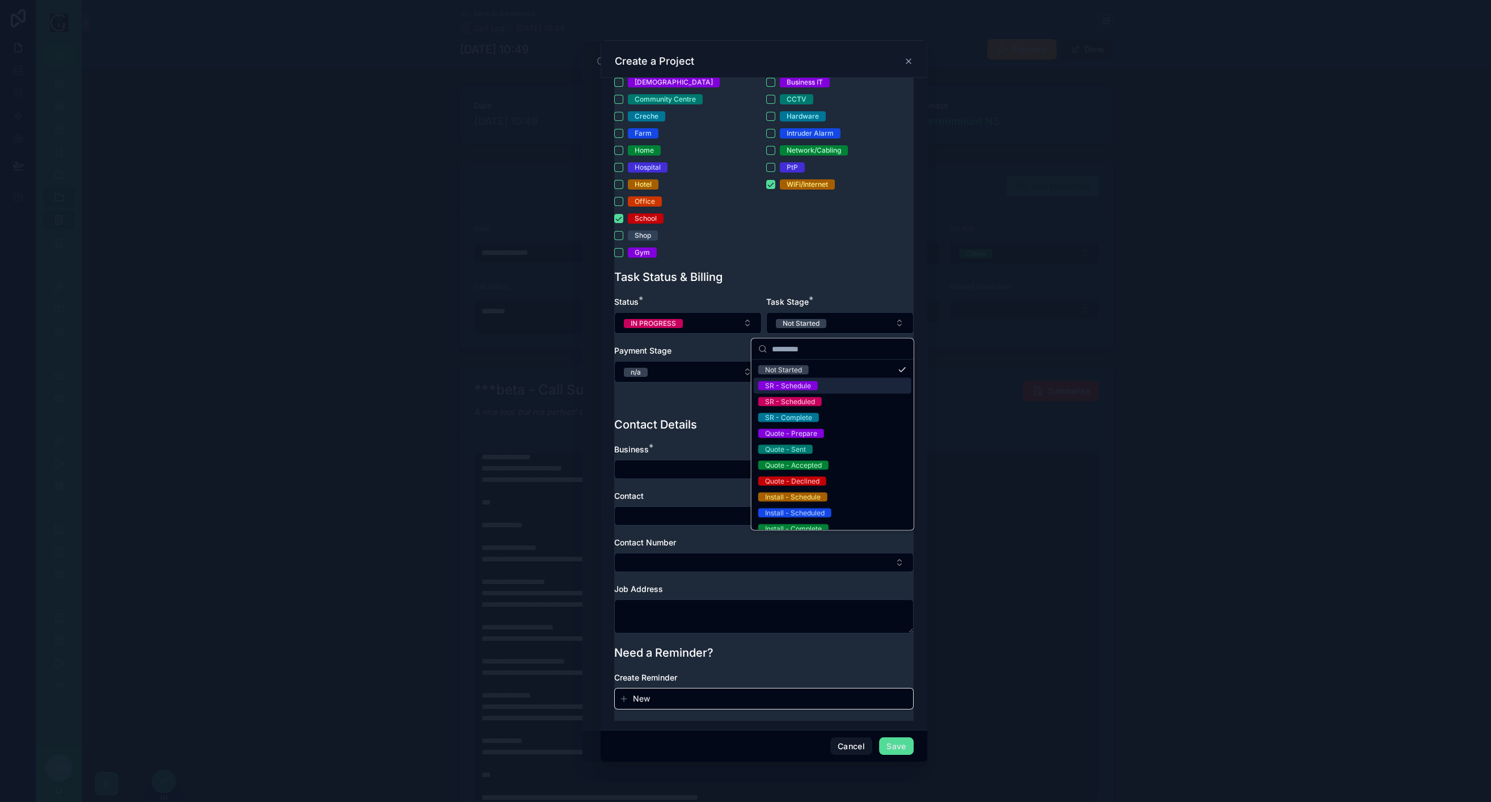
click at [814, 385] on span "SR - Schedule" at bounding box center [788, 385] width 60 height 9
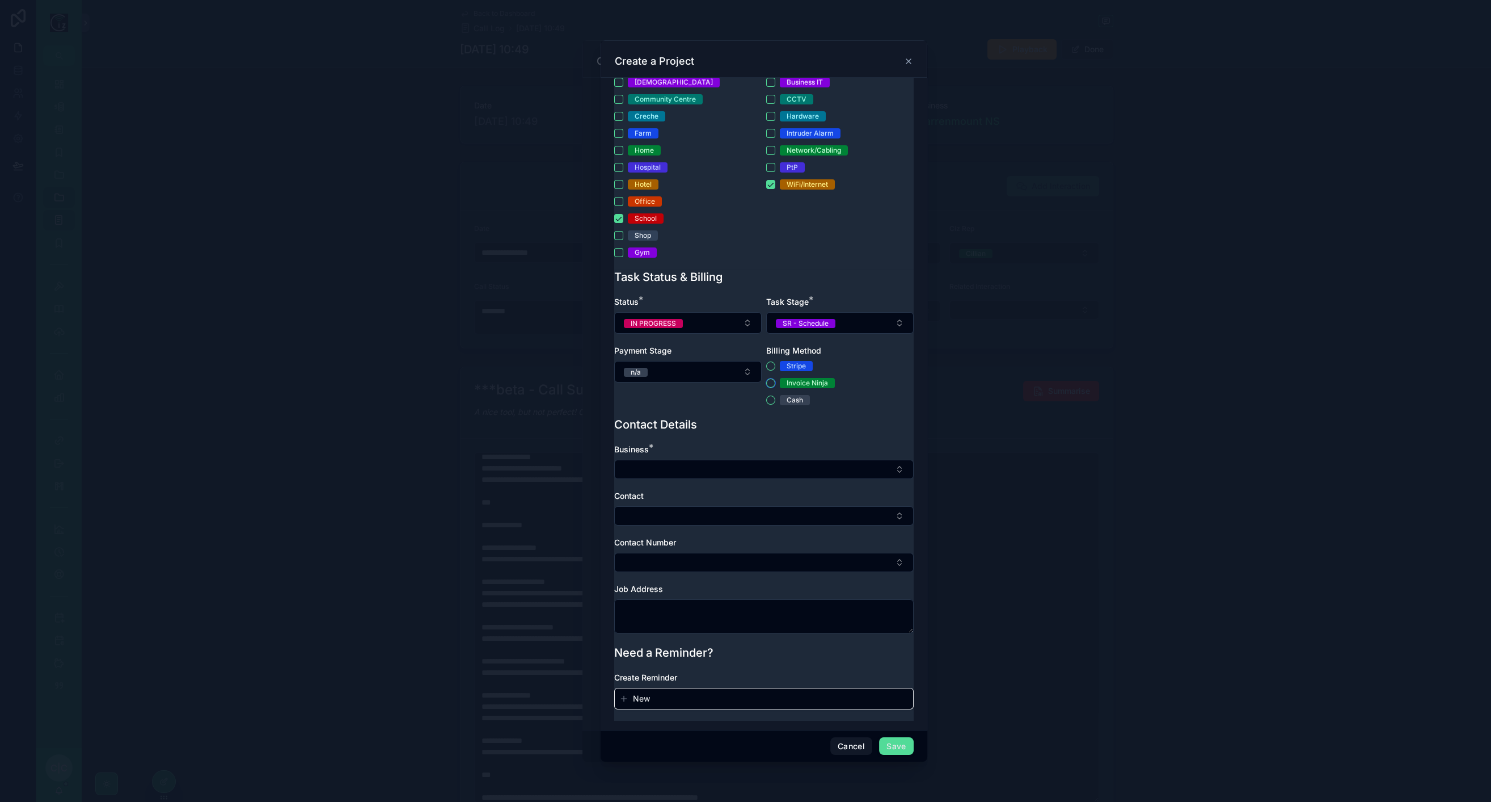
click at [766, 383] on button "Invoice Ninja" at bounding box center [770, 382] width 9 height 9
click at [702, 477] on button "Select Button" at bounding box center [764, 469] width 300 height 19
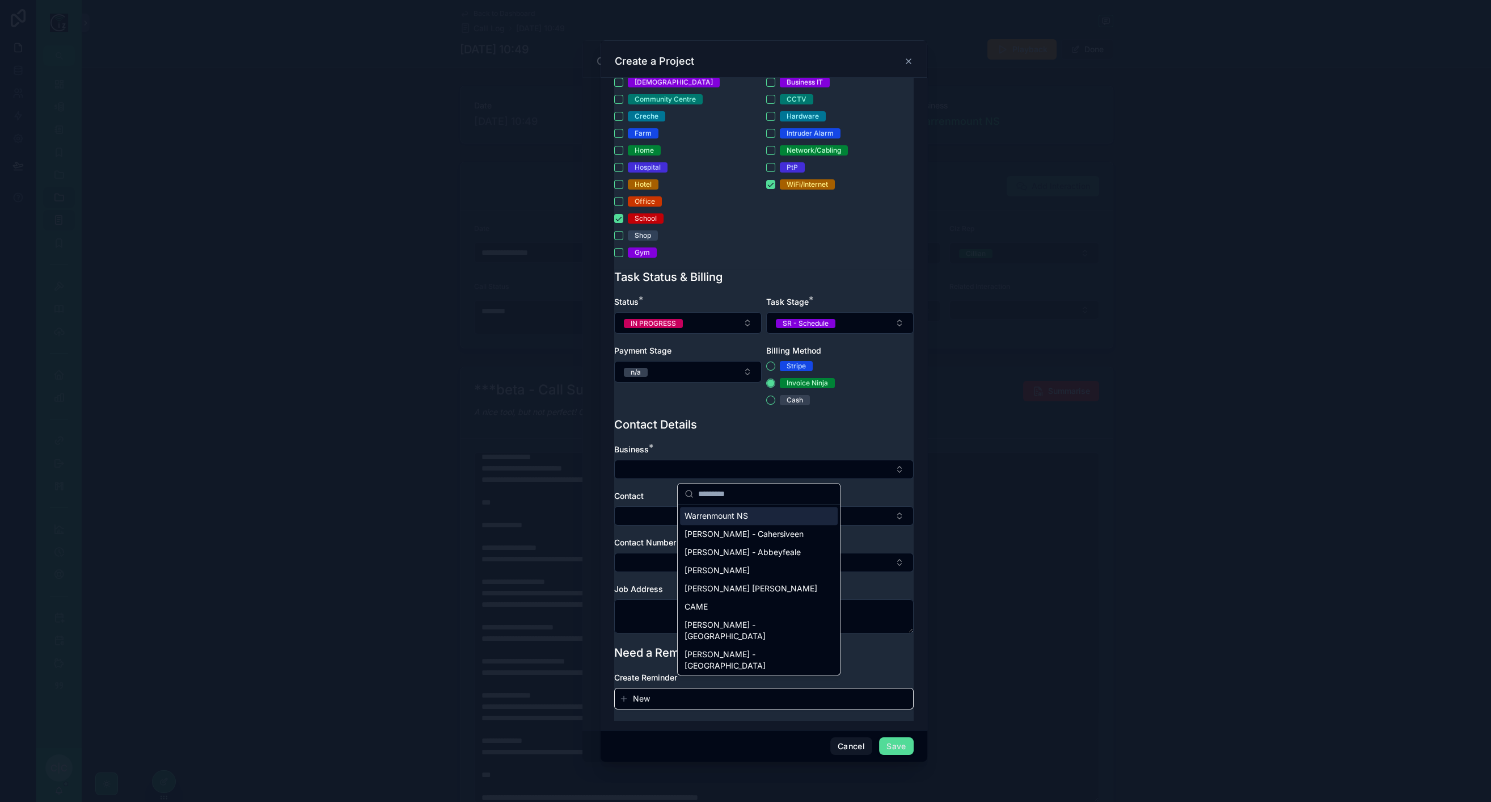
click at [723, 516] on span "Warrenmount NS" at bounding box center [717, 515] width 64 height 11
type textarea "**********"
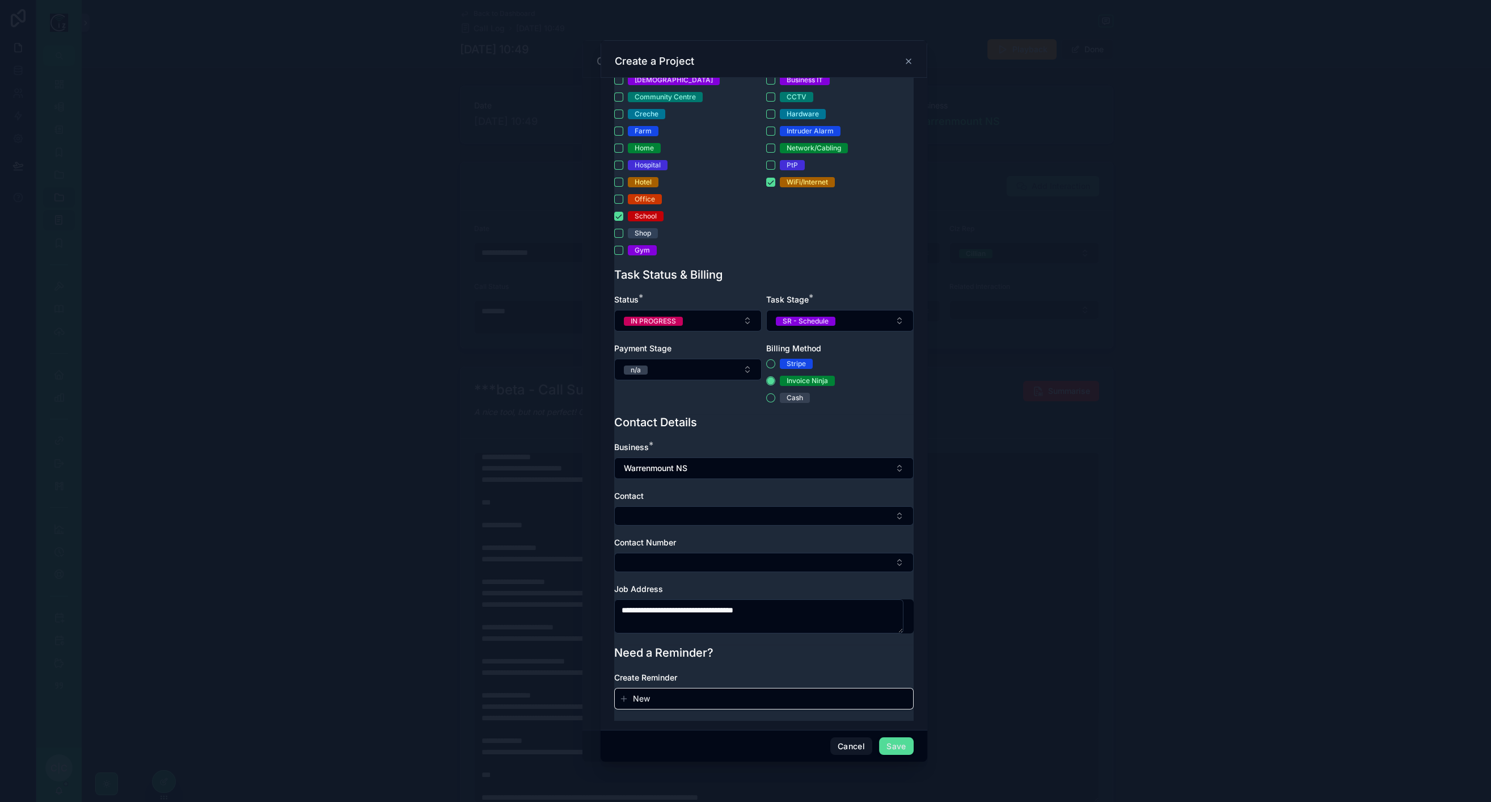
click at [702, 515] on button "Select Button" at bounding box center [764, 515] width 300 height 19
click at [735, 570] on div "[PERSON_NAME] - Warrenmount NS" at bounding box center [759, 569] width 158 height 29
click at [706, 558] on button "Select Button" at bounding box center [764, 562] width 300 height 19
click at [739, 612] on span "353876342057" at bounding box center [714, 612] width 59 height 11
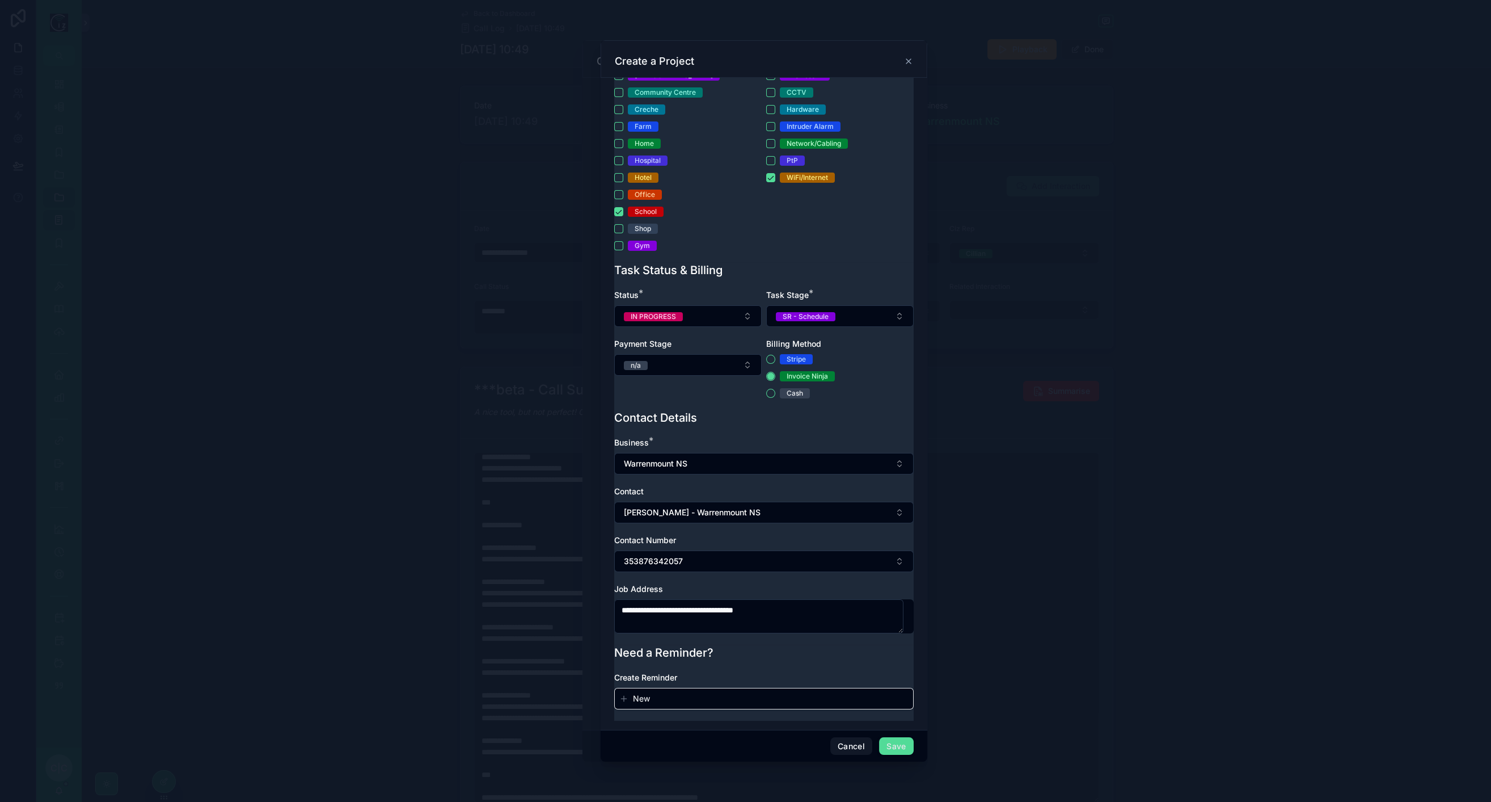
scroll to position [251, 0]
click at [896, 745] on button "Save" at bounding box center [896, 746] width 34 height 18
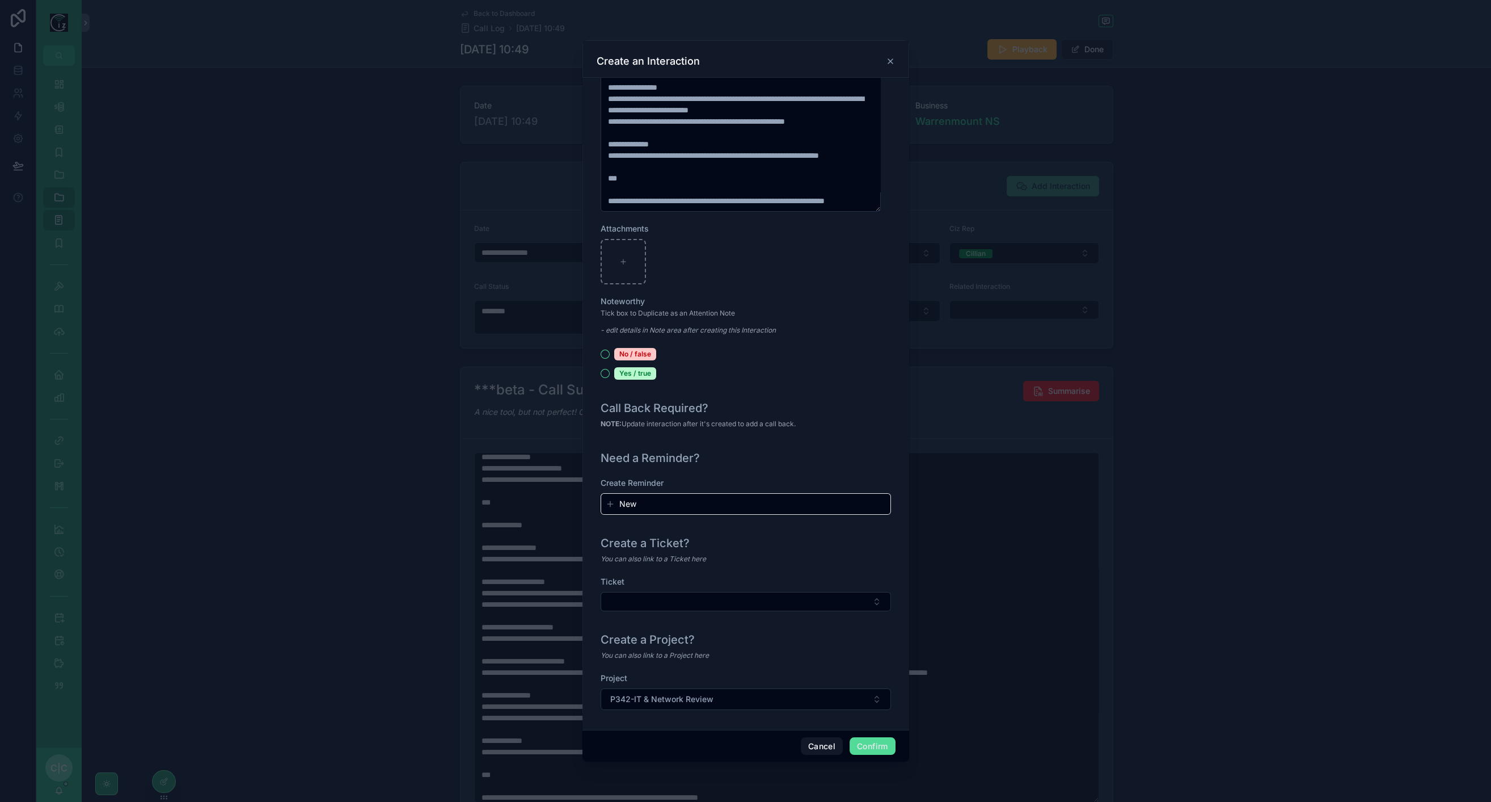
scroll to position [959, 0]
click at [891, 740] on button "Confirm" at bounding box center [872, 746] width 45 height 18
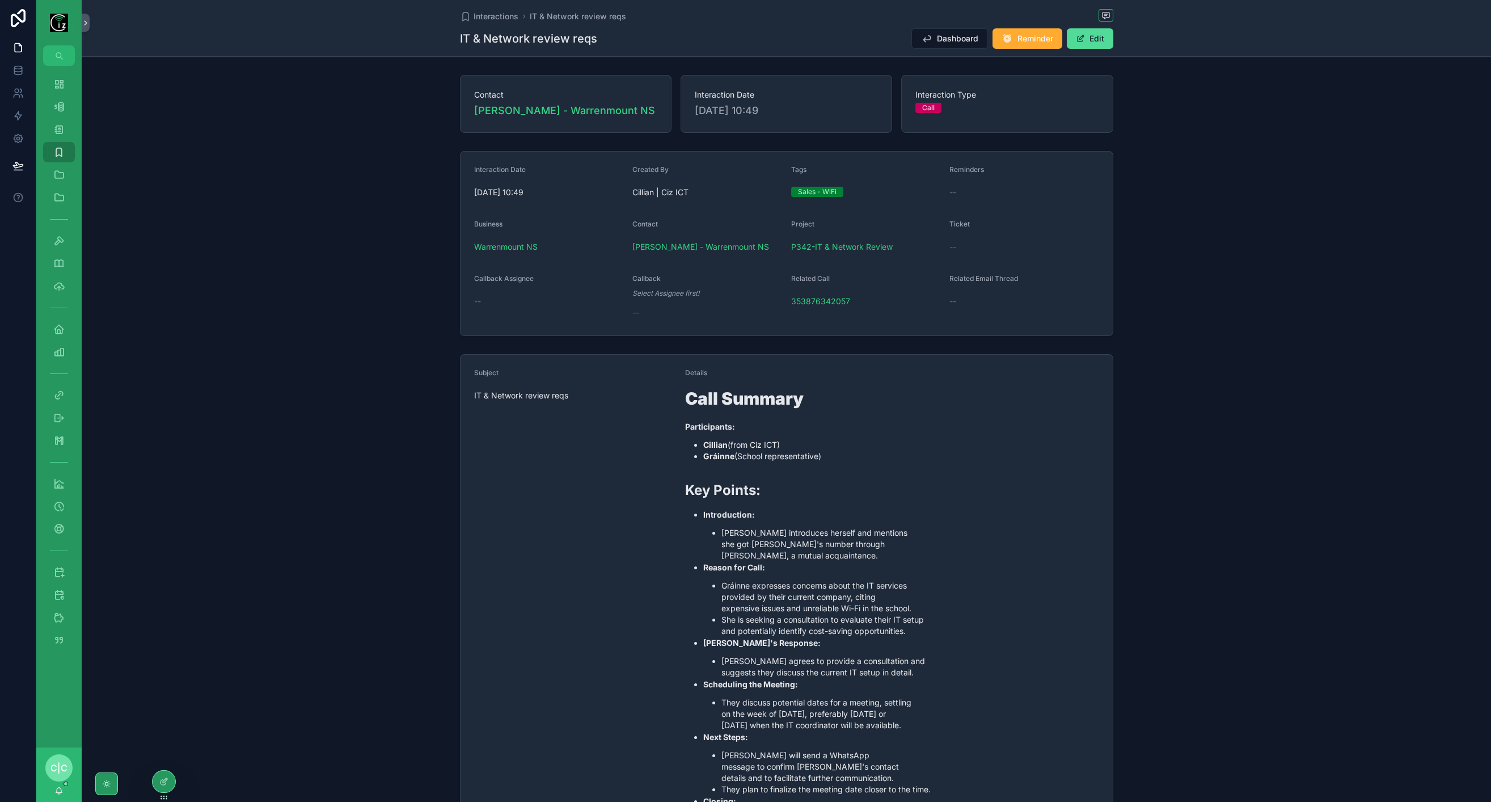
click at [922, 48] on button "Dashboard" at bounding box center [950, 38] width 77 height 20
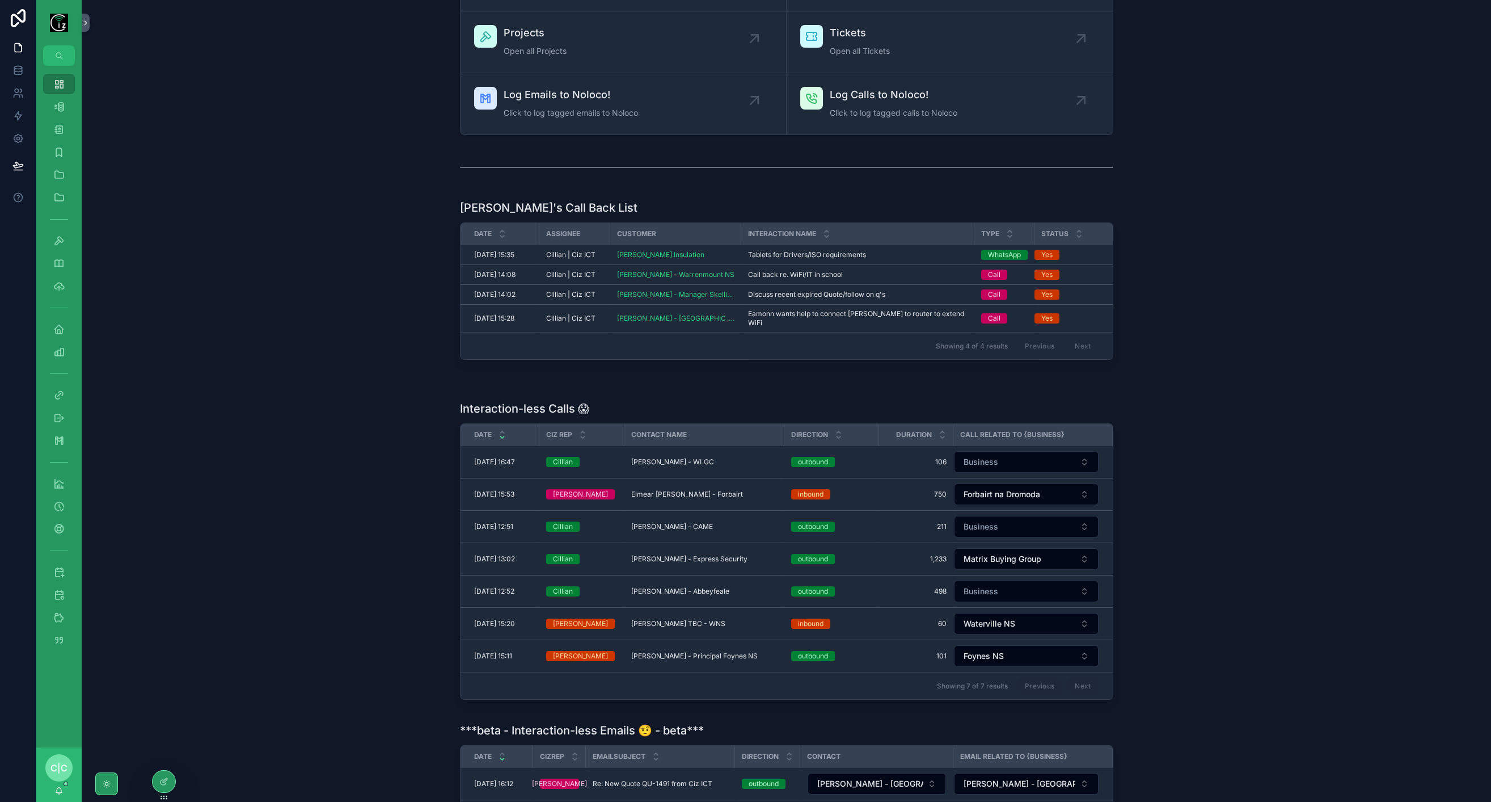
scroll to position [189, 0]
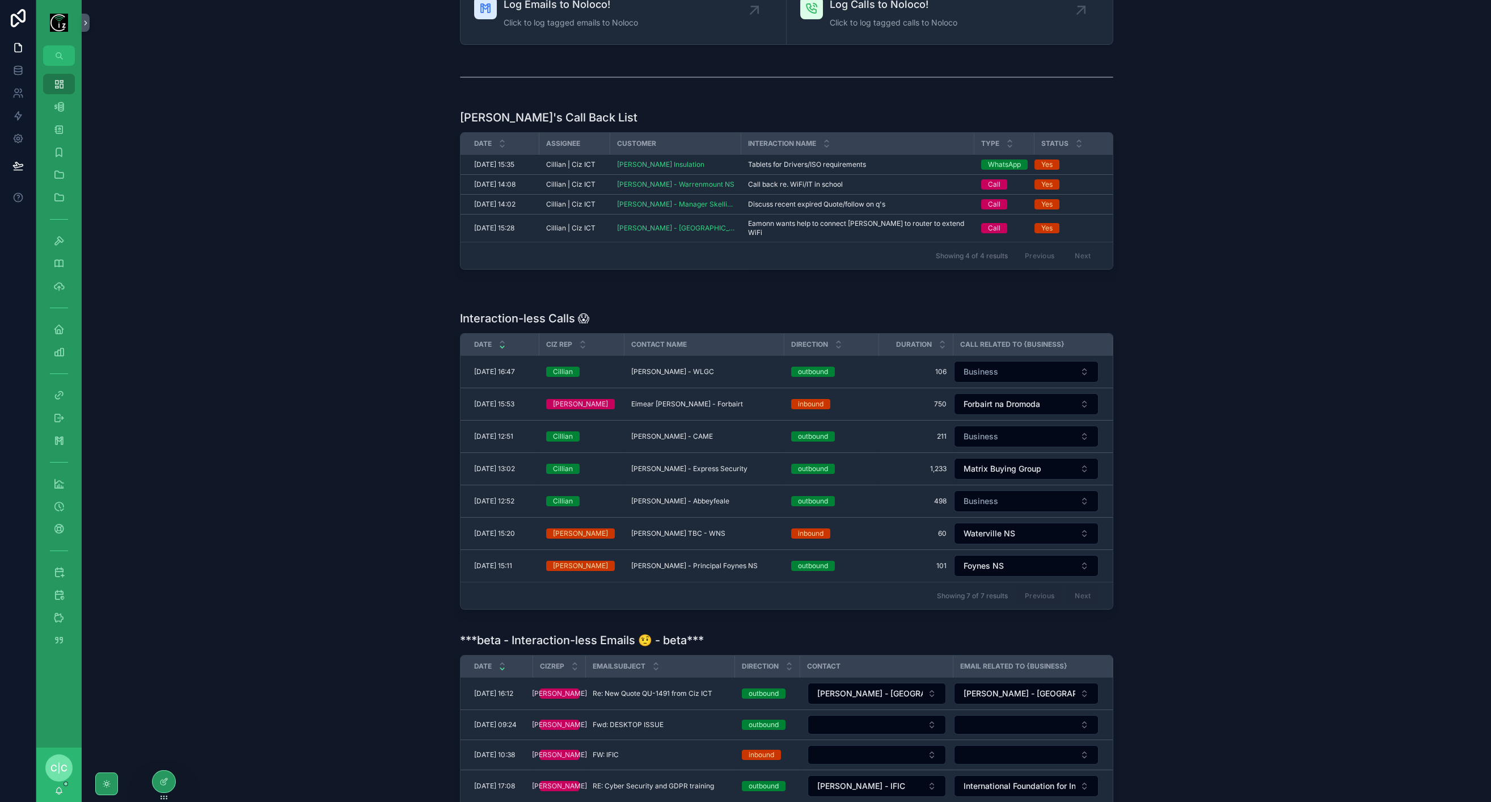
click at [1007, 369] on button "Business" at bounding box center [1026, 372] width 145 height 22
type input "****"
click at [1011, 409] on span "Waterville [DEMOGRAPHIC_DATA] Golf Club ([GEOGRAPHIC_DATA])" at bounding box center [1016, 412] width 135 height 23
click at [965, 431] on span "Business" at bounding box center [981, 436] width 35 height 11
type input "****"
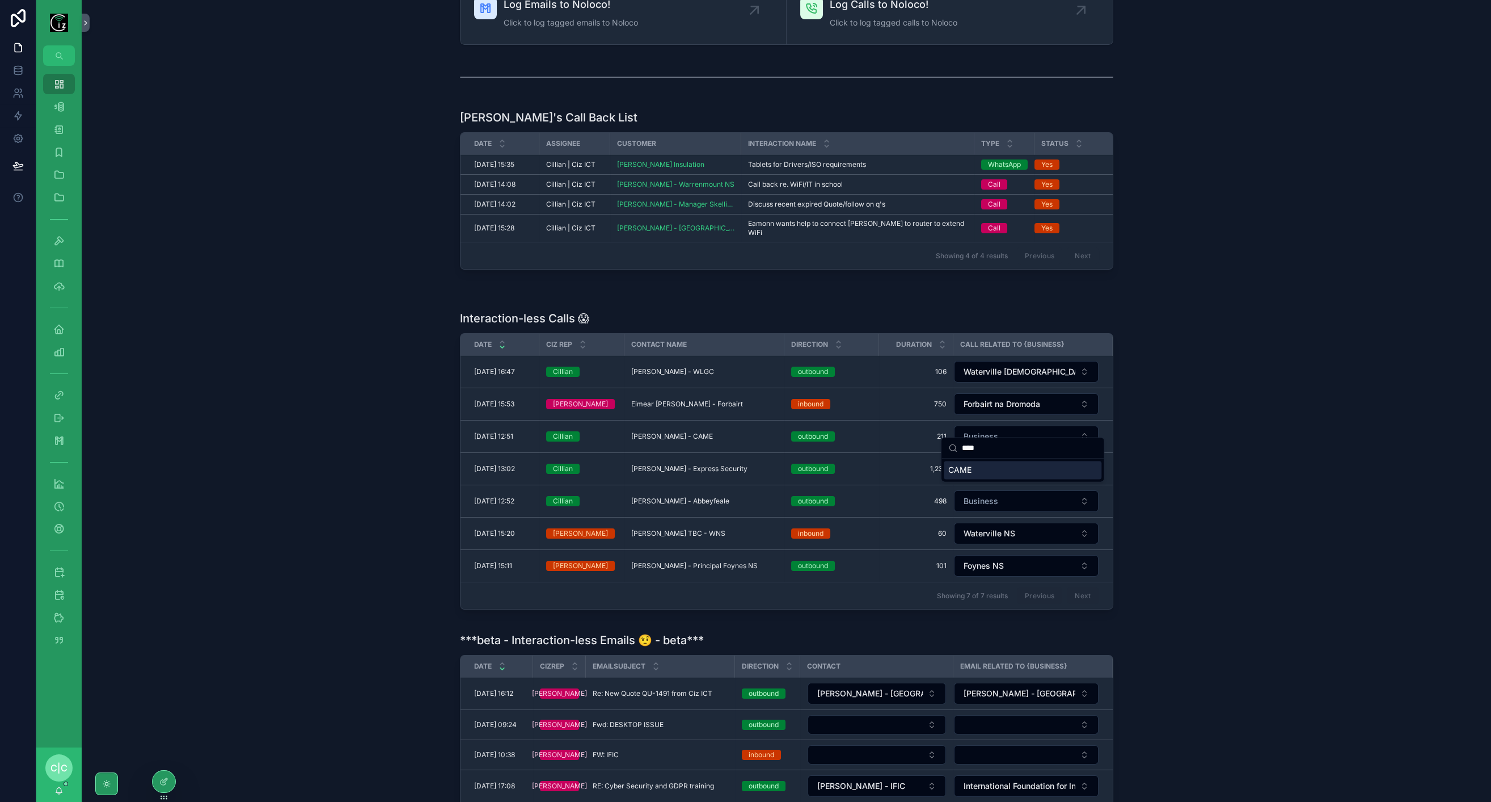
click at [971, 466] on span "CAME" at bounding box center [960, 469] width 23 height 11
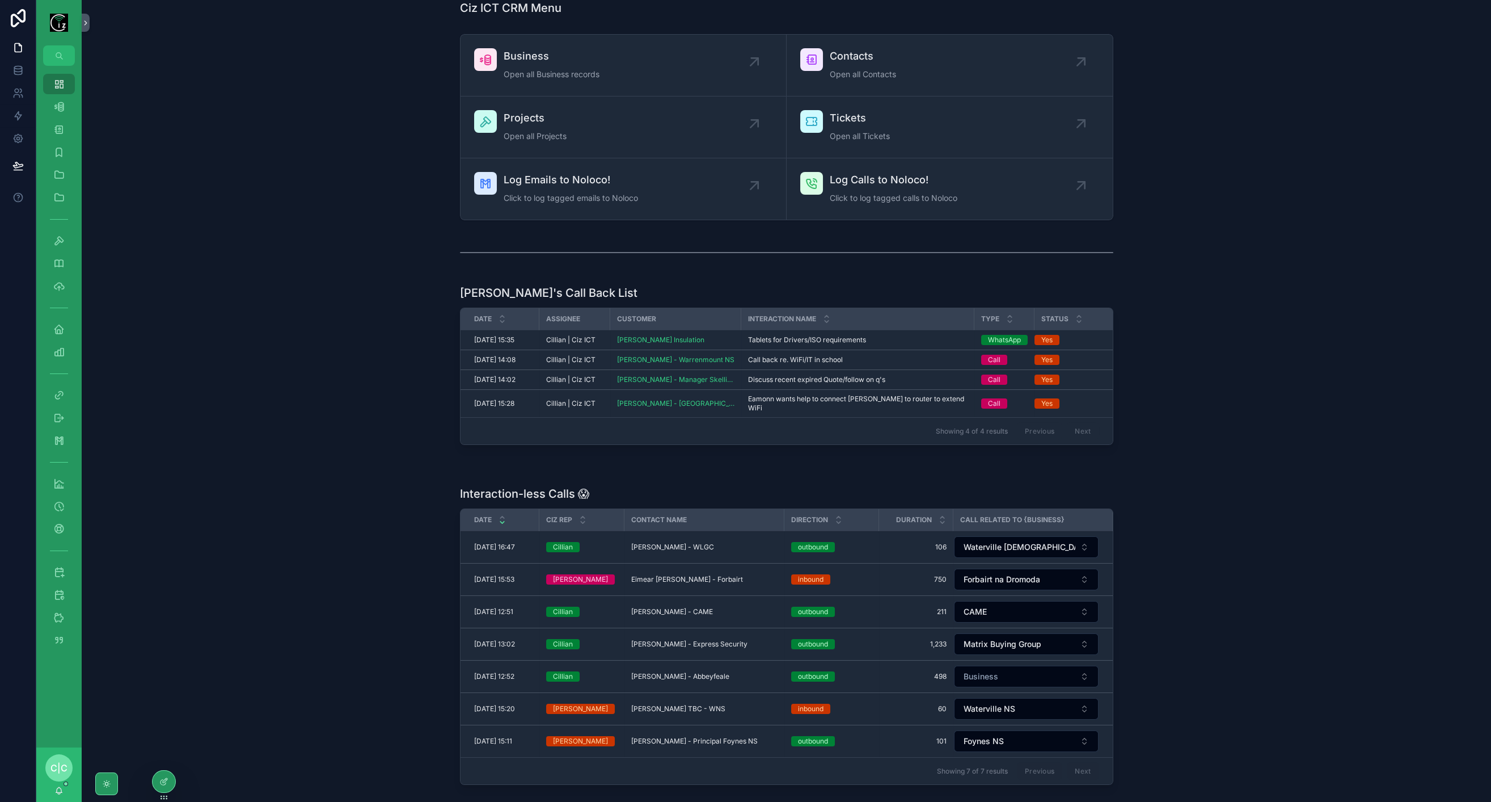
scroll to position [0, 0]
